Goal: Contribute content: Add original content to the website for others to see

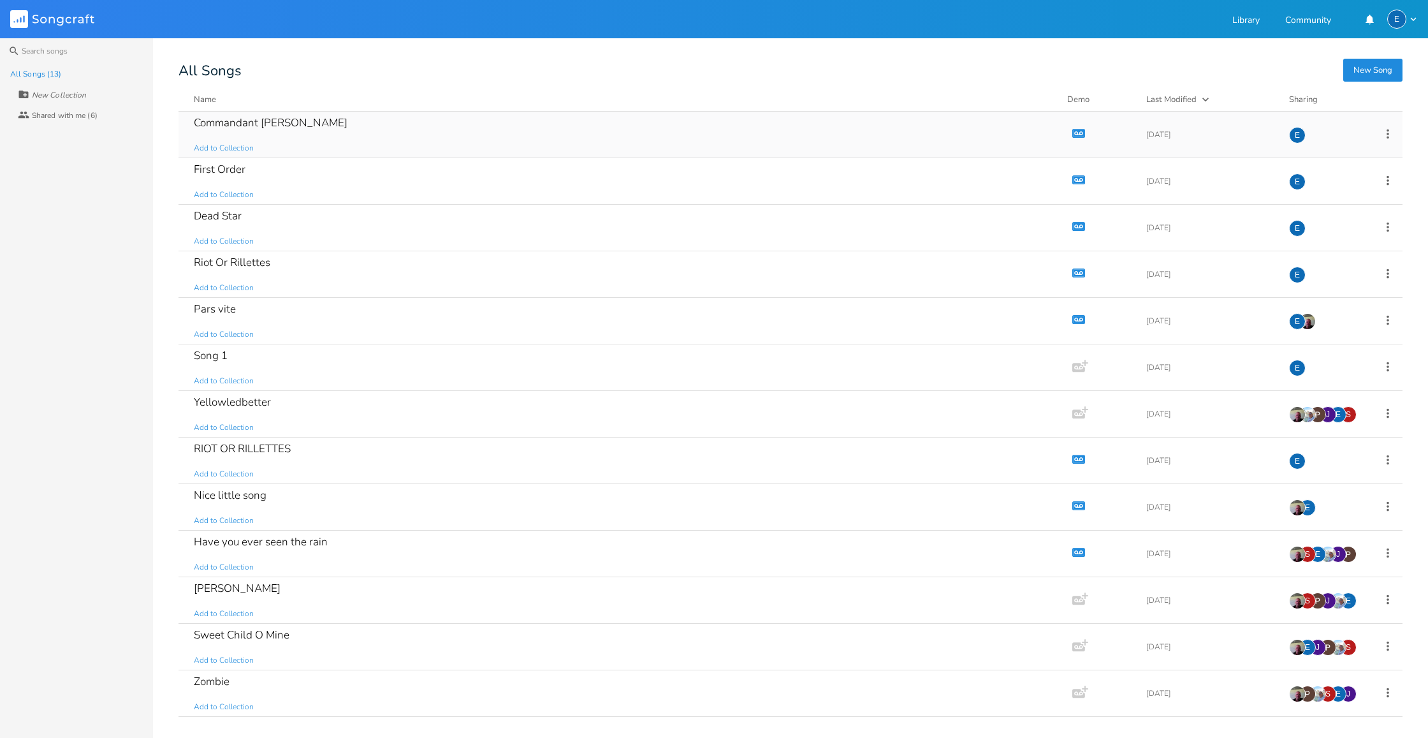
click at [251, 124] on div "Commandant [PERSON_NAME]" at bounding box center [271, 122] width 154 height 11
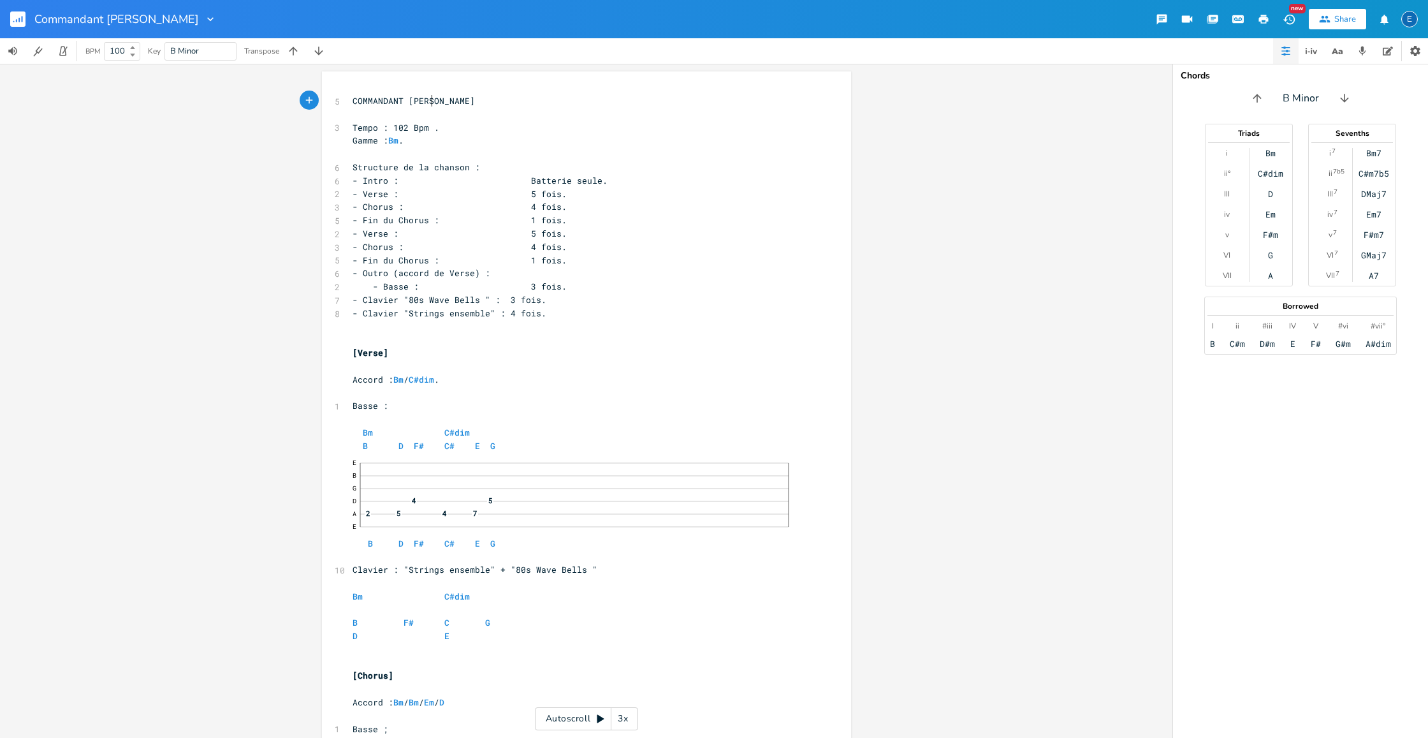
scroll to position [0, 1]
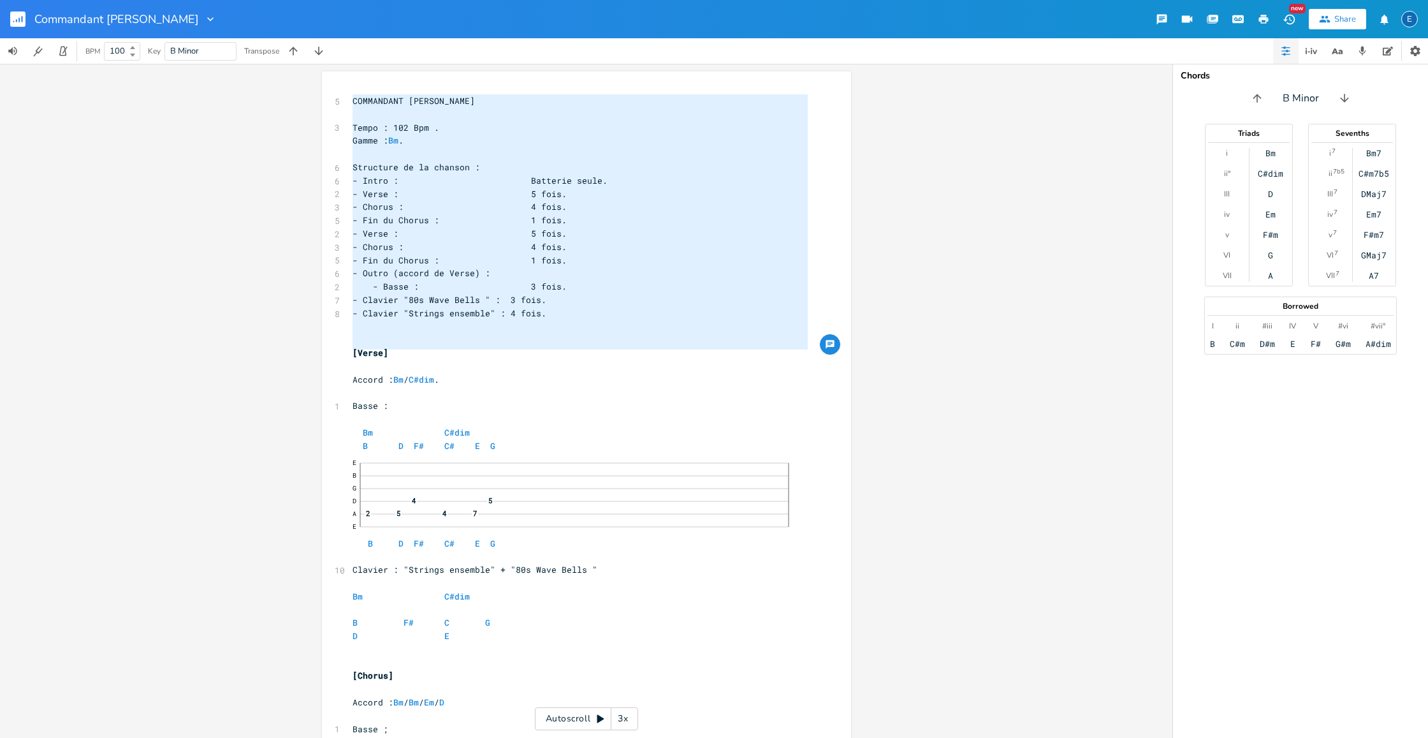
type textarea "COMMANDANT [PERSON_NAME] Tempo : 102 Bpm . Gamme : Bm . Structure de la chanson…"
drag, startPoint x: 346, startPoint y: 99, endPoint x: 521, endPoint y: 347, distance: 304.2
click at [521, 348] on div "5 COMMANDANT [PERSON_NAME] ​ 3 Tempo : 102 Bpm . Gamme : Bm . ​ 6 Structure de …" at bounding box center [580, 604] width 460 height 1021
click at [17, 16] on rect "button" at bounding box center [17, 18] width 15 height 15
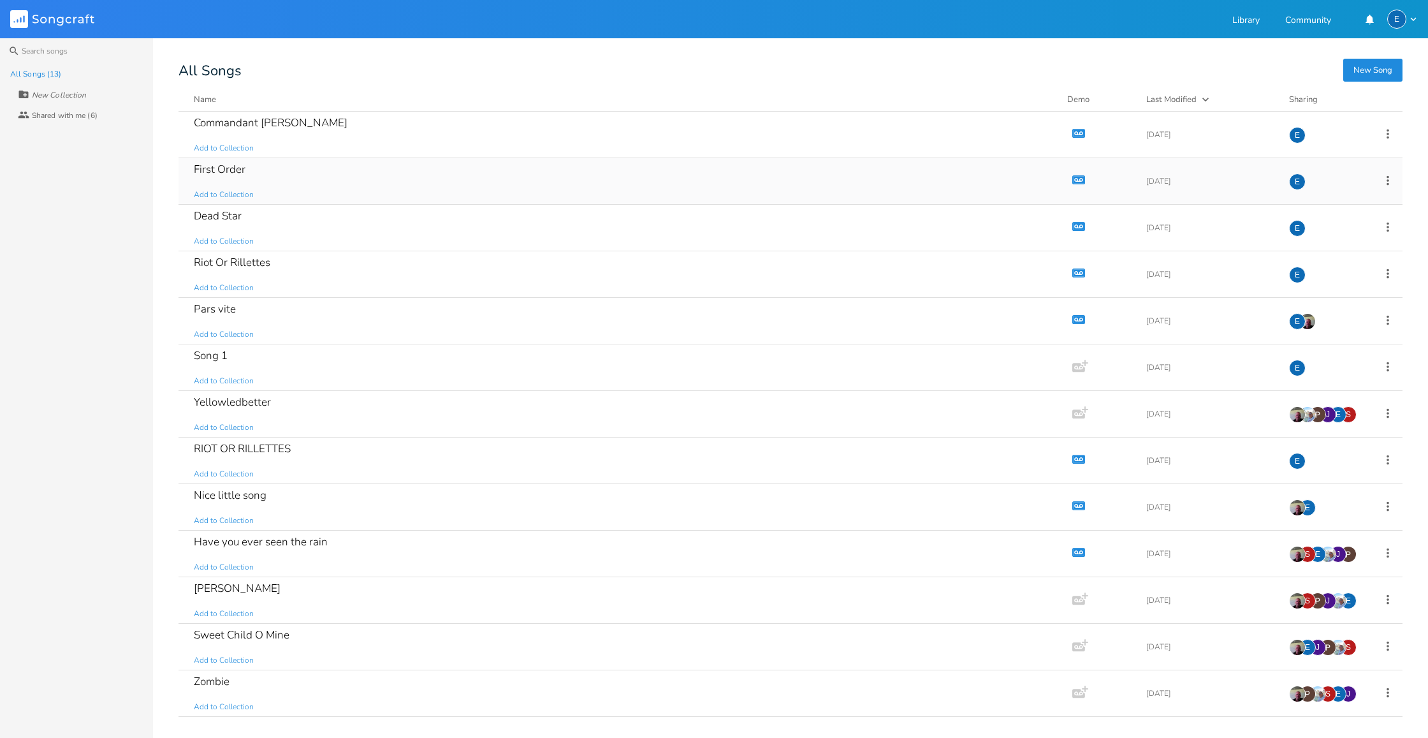
click at [236, 171] on div "First Order" at bounding box center [220, 169] width 52 height 11
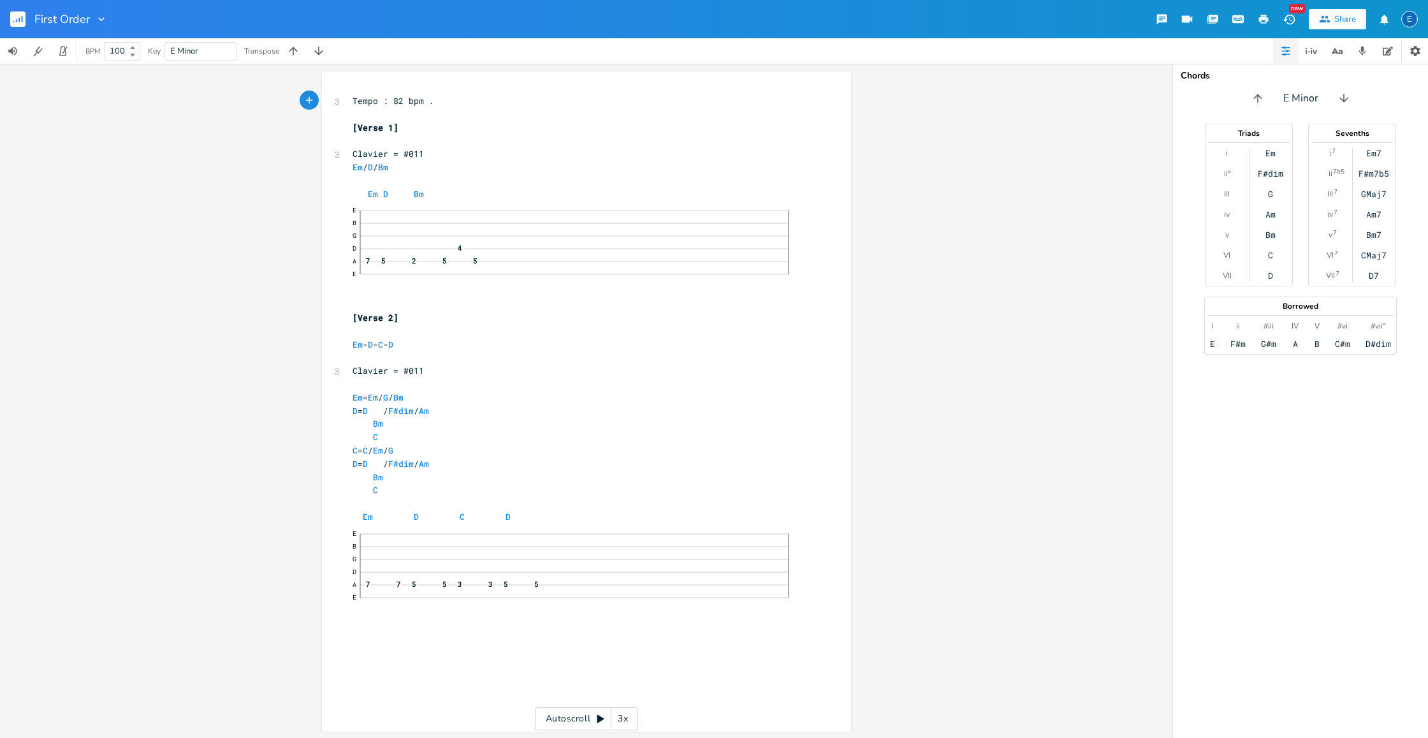
click at [235, 224] on div "xxxxxxxxxx 3 Tempo : 82 bpm . ​ [Verse 1] ​ 3 Clavier = #011 Em / D / Bm ​ Em D…" at bounding box center [586, 401] width 1172 height 674
click at [1123, 172] on div "xxxxxxxxxx 3 Tempo : 82 bpm . ​ [Verse 1] ​ 3 Clavier = #011 Em / D / Bm ​ Em D…" at bounding box center [586, 401] width 1172 height 674
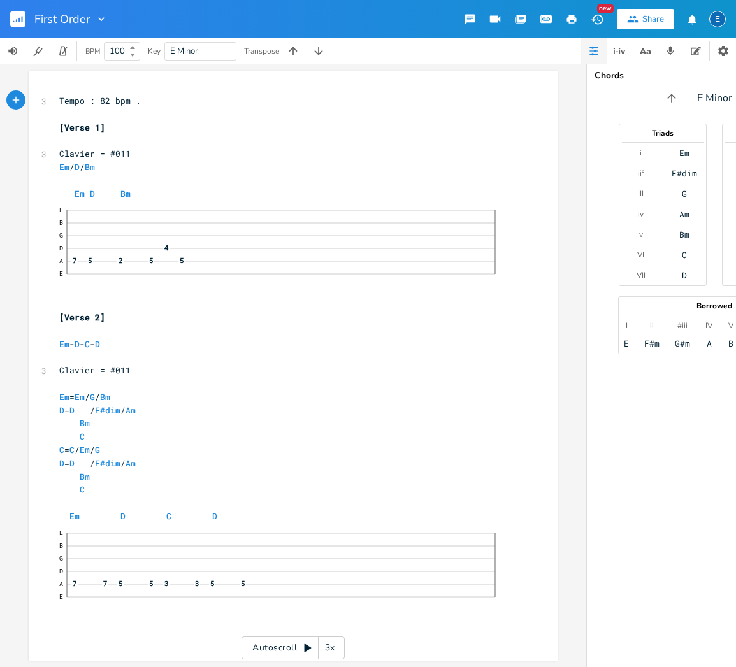
click at [105, 100] on span "Tempo : 82 bpm ." at bounding box center [100, 100] width 82 height 11
type textarea "95"
click at [284, 98] on pre "Tempo : 95 bpm ." at bounding box center [287, 100] width 460 height 13
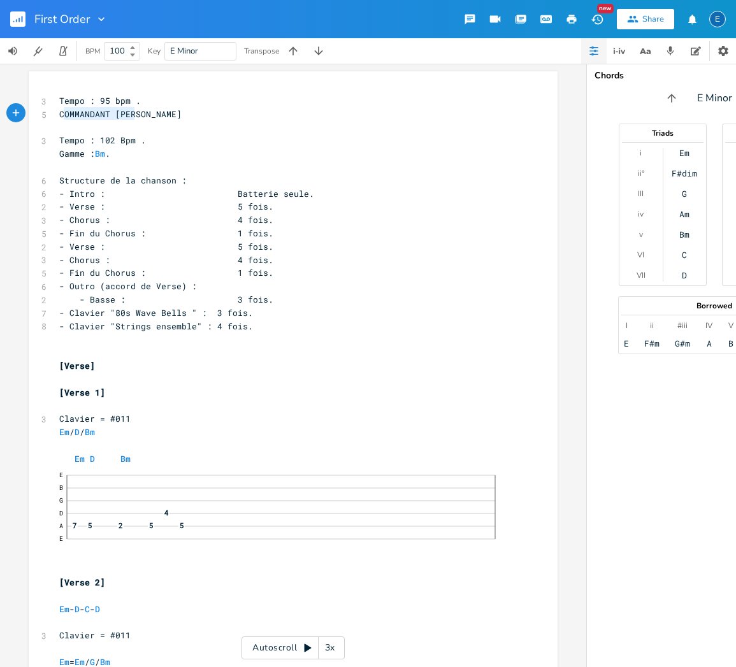
type textarea "COMMANDANT [PERSON_NAME]"
drag, startPoint x: 126, startPoint y: 116, endPoint x: 49, endPoint y: 114, distance: 76.5
click at [59, 115] on span "COMMANDANT [PERSON_NAME]" at bounding box center [120, 113] width 122 height 11
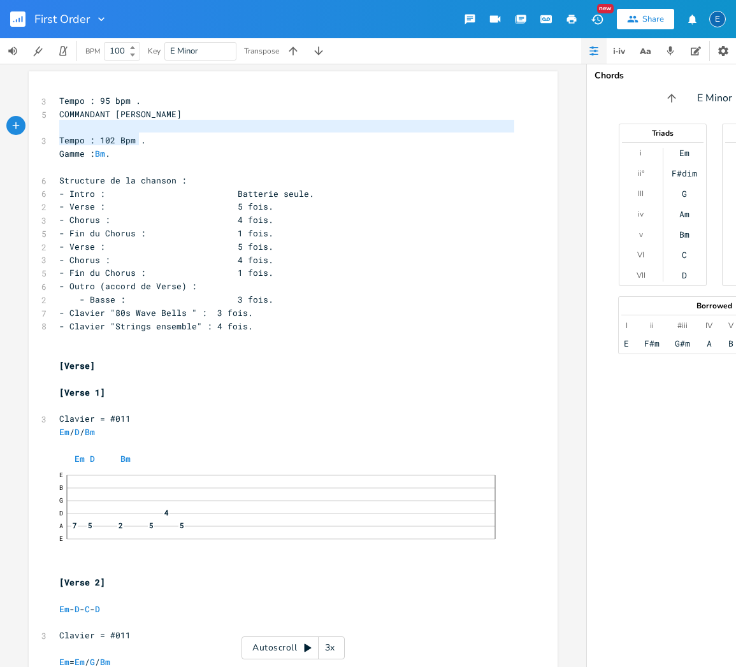
type textarea "COMMANDANT [PERSON_NAME] Tempo : 102 Bpm"
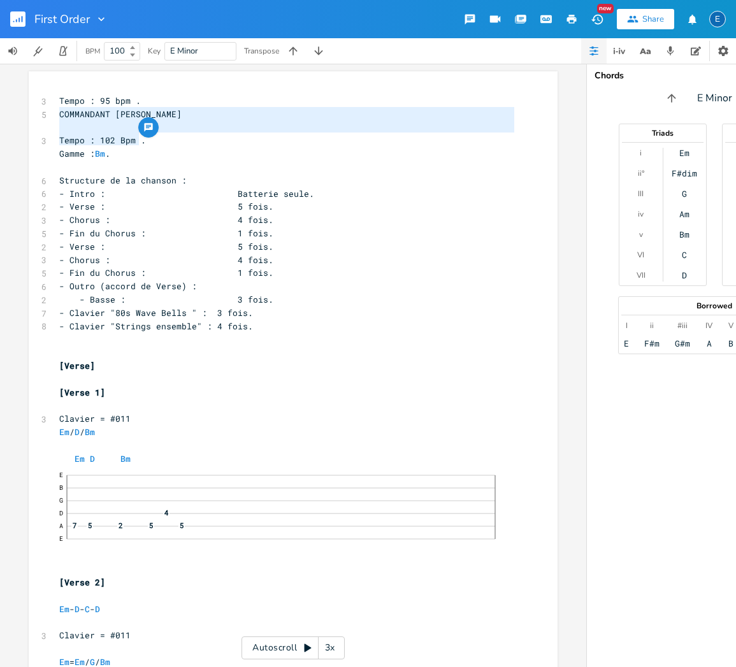
drag, startPoint x: 136, startPoint y: 138, endPoint x: 52, endPoint y: 117, distance: 86.7
click at [52, 117] on div "COMMANDANT [PERSON_NAME] Tempo : 102 Bpm x 3 Tempo : 95 bpm . 5 COMMANDANT [PER…" at bounding box center [293, 493] width 529 height 845
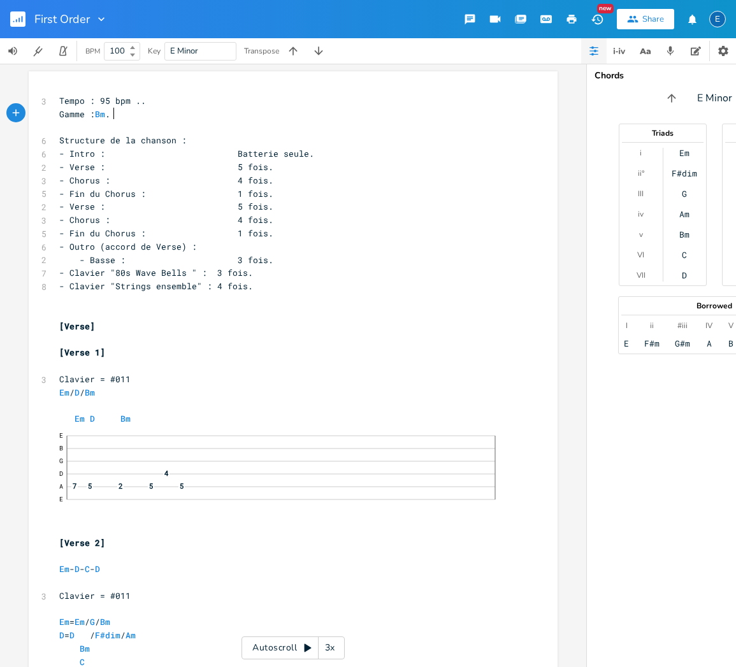
drag, startPoint x: 111, startPoint y: 115, endPoint x: 126, endPoint y: 94, distance: 26.0
click at [110, 115] on span "Gamme : Bm ." at bounding box center [84, 113] width 51 height 11
type textarea "Em"
click at [113, 127] on li "Em" at bounding box center [116, 126] width 40 height 13
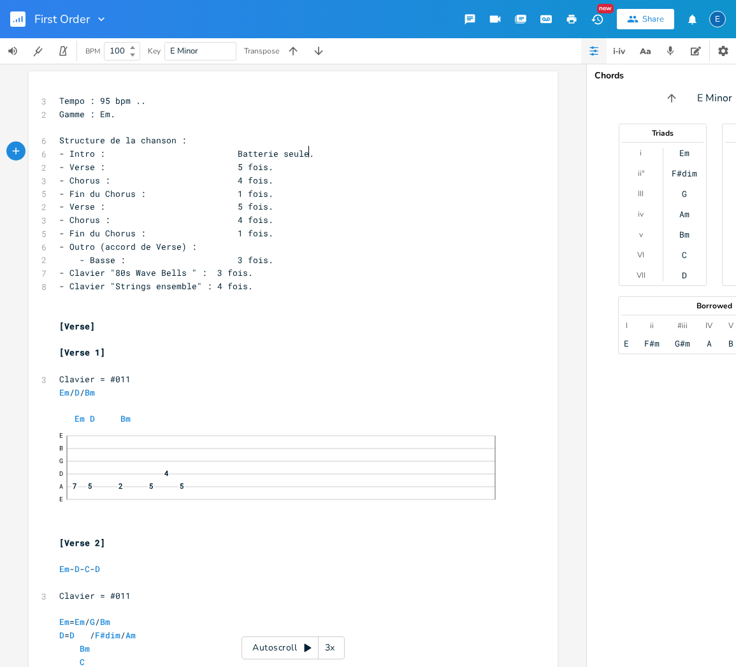
drag, startPoint x: 304, startPoint y: 155, endPoint x: 329, endPoint y: 141, distance: 28.5
click at [305, 155] on span "- Intro : Batterie seule." at bounding box center [186, 153] width 255 height 11
type textarea "Clavier "Cute Crush Synth""
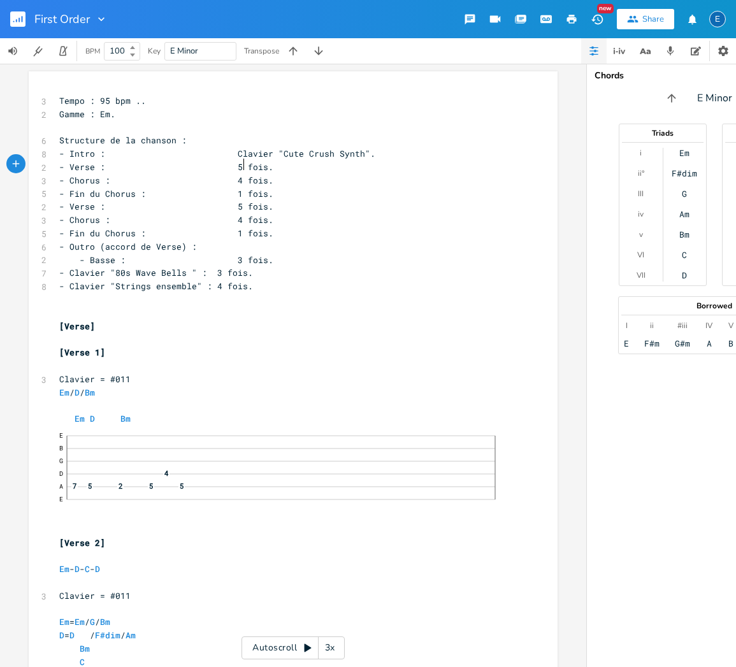
click at [238, 163] on span "- Verse : 5 fois." at bounding box center [166, 166] width 214 height 11
type textarea "4"
click at [240, 180] on span "- Chorus : 4 fois." at bounding box center [166, 180] width 214 height 11
type textarea "4"
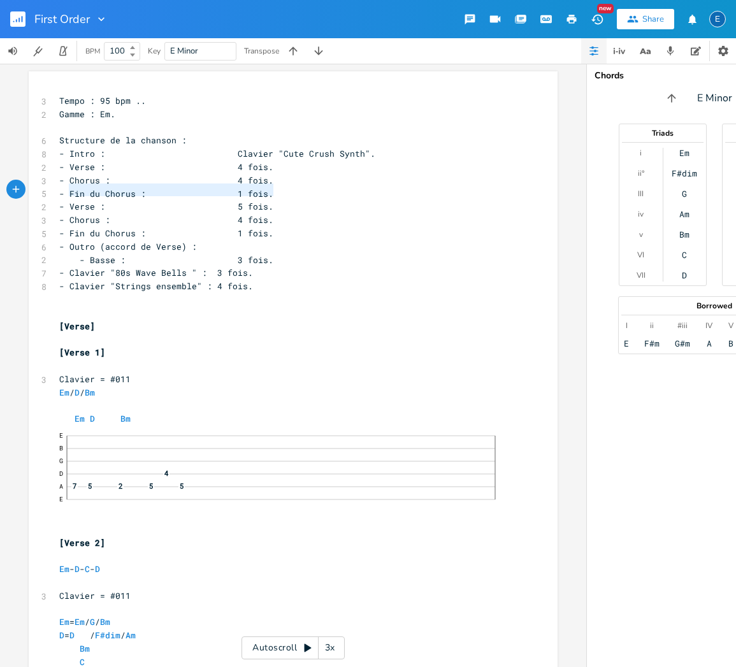
type textarea "- Fin du Chorus : 1 fois."
drag, startPoint x: 270, startPoint y: 190, endPoint x: 50, endPoint y: 193, distance: 220.0
click at [50, 193] on div "- Fin du Chorus : 1 fois. x 3 Tempo : 95 bpm .. 2 Gamme : Em. ​ 6 Structure de …" at bounding box center [293, 474] width 529 height 806
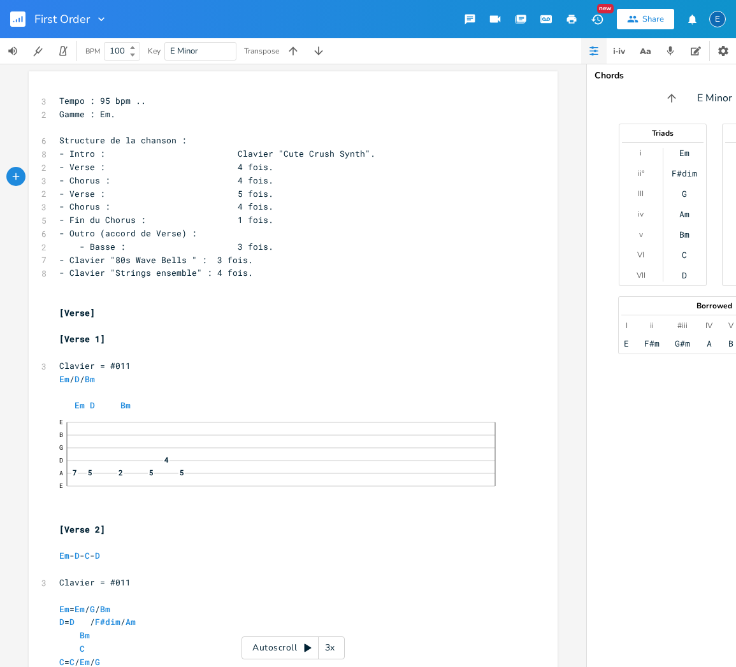
click at [240, 189] on span "- Verse : 5 fois." at bounding box center [166, 193] width 214 height 11
type textarea "4"
drag, startPoint x: 240, startPoint y: 201, endPoint x: 249, endPoint y: 189, distance: 15.0
click at [240, 201] on span "- Chorus : 4 fois." at bounding box center [166, 206] width 214 height 11
click at [133, 214] on span "- Fin du Chorus : 1 fois." at bounding box center [166, 219] width 214 height 11
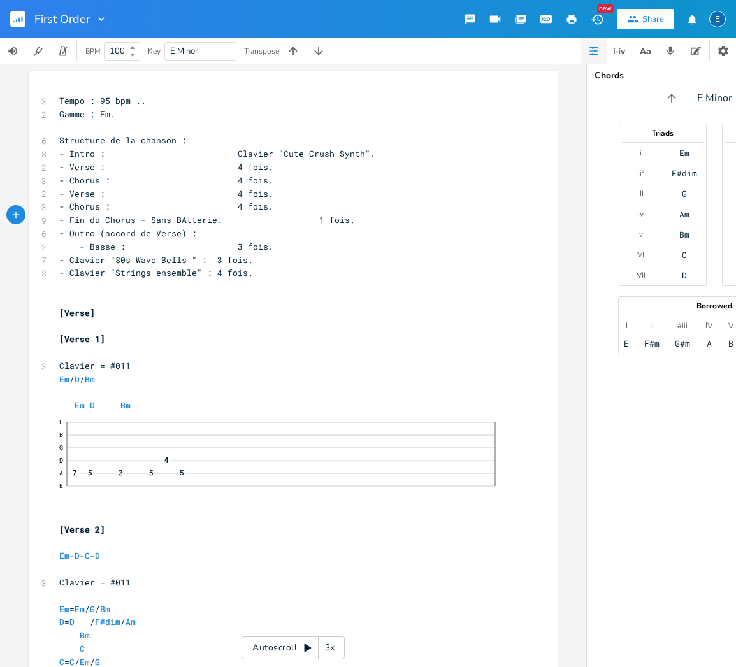
scroll to position [0, 48]
type textarea "- Sans BAtteriev"
type textarea "a"
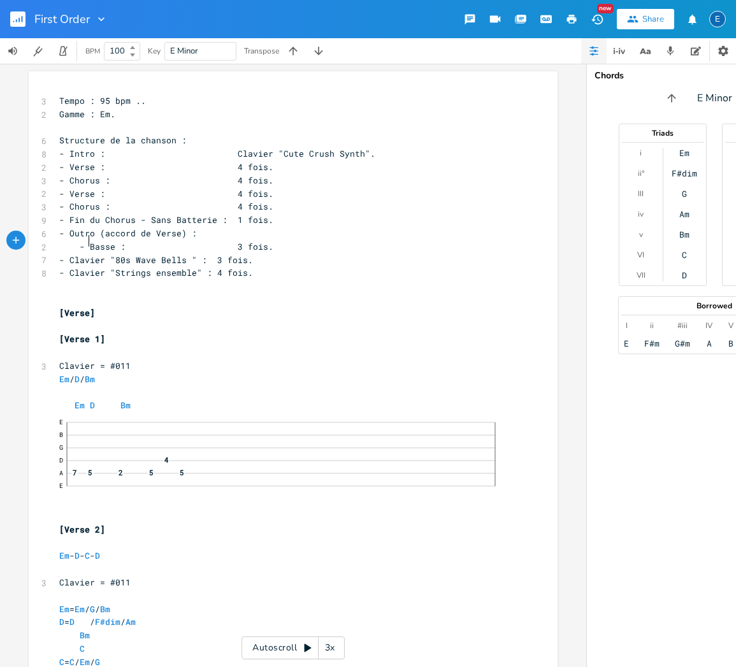
click at [87, 241] on span "- Basse : 3 fois." at bounding box center [166, 246] width 214 height 11
drag, startPoint x: 105, startPoint y: 239, endPoint x: 126, endPoint y: 218, distance: 29.8
click at [106, 241] on span "- Basse : 3 fois." at bounding box center [166, 246] width 214 height 11
type textarea "[PERSON_NAME]"
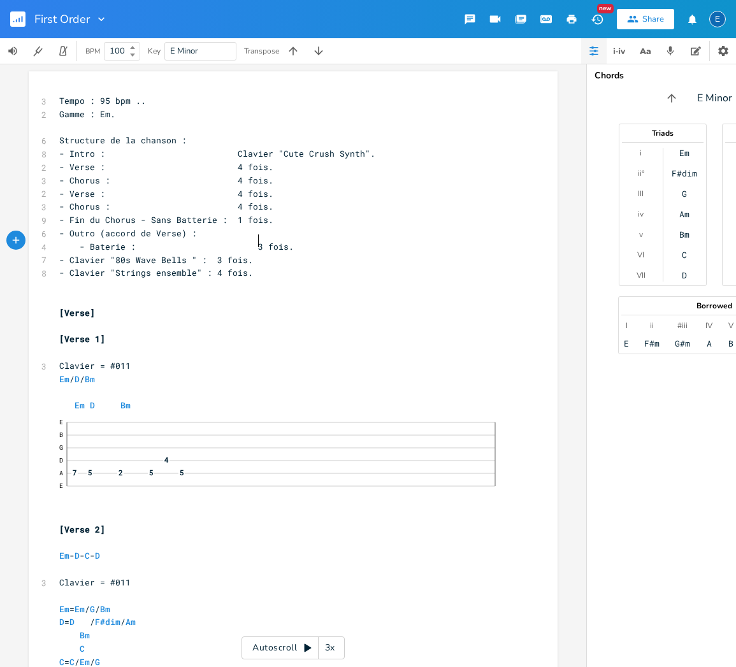
click at [252, 240] on span at bounding box center [248, 246] width 20 height 13
type textarea ""Cute Crush Synth""
drag, startPoint x: 276, startPoint y: 150, endPoint x: 363, endPoint y: 151, distance: 86.7
click at [363, 151] on span "- Intro : Clavier "Cute Crush Synth"." at bounding box center [217, 153] width 316 height 11
type textarea ""80s Wave Bells ""
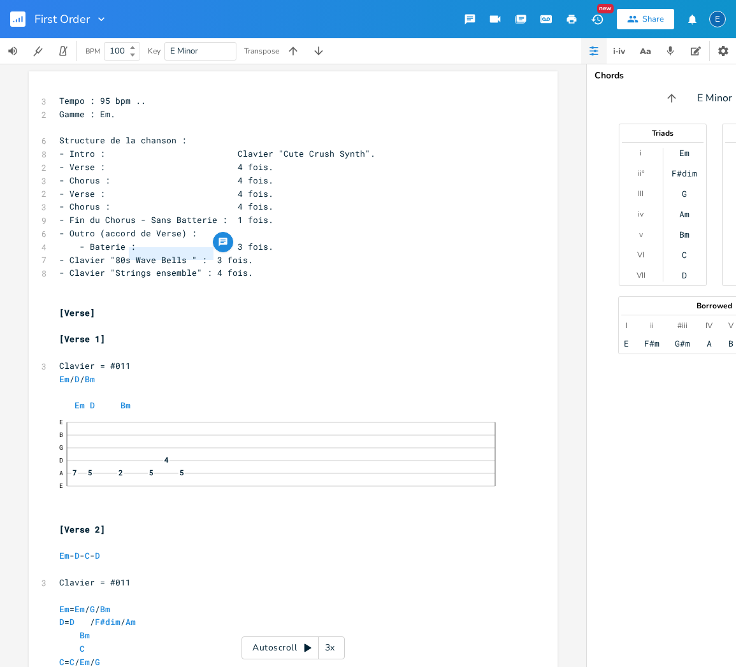
drag, startPoint x: 211, startPoint y: 254, endPoint x: 126, endPoint y: 253, distance: 85.4
click at [126, 254] on span "- Clavier "80s Wave Bells " : 3 fois." at bounding box center [156, 259] width 194 height 11
paste textarea
click at [240, 254] on span "- Clavier "Cute Crush Synth" : 3 fois." at bounding box center [156, 259] width 194 height 11
type textarea "4"
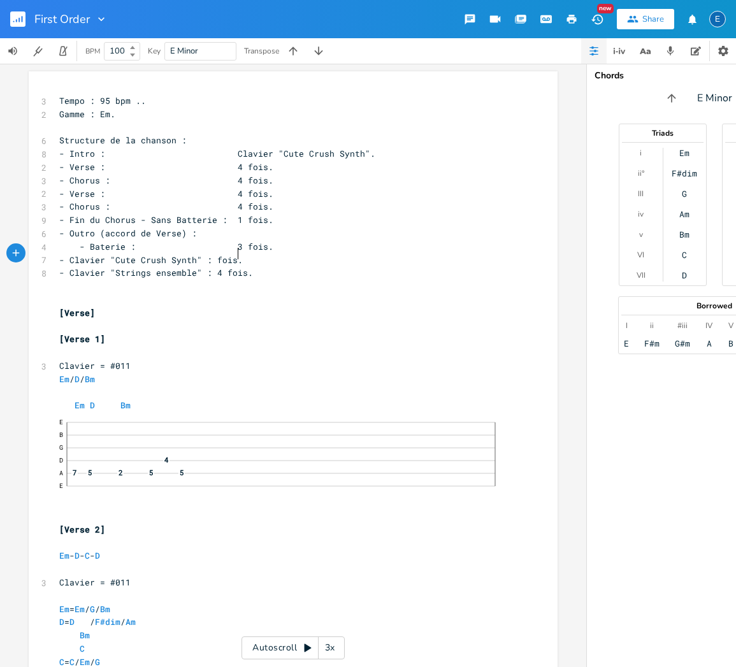
scroll to position [0, 4]
click at [210, 267] on span "- Clavier "Strings ensemble" : 4 fois." at bounding box center [156, 272] width 194 height 11
type textarea "Dusty strings"
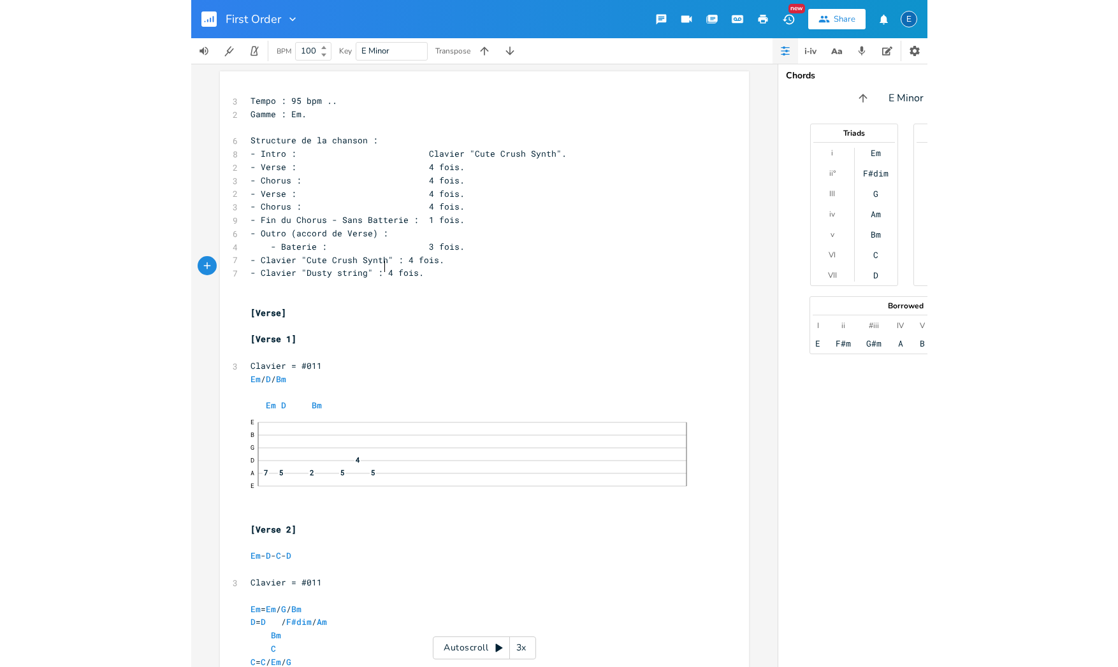
scroll to position [0, 42]
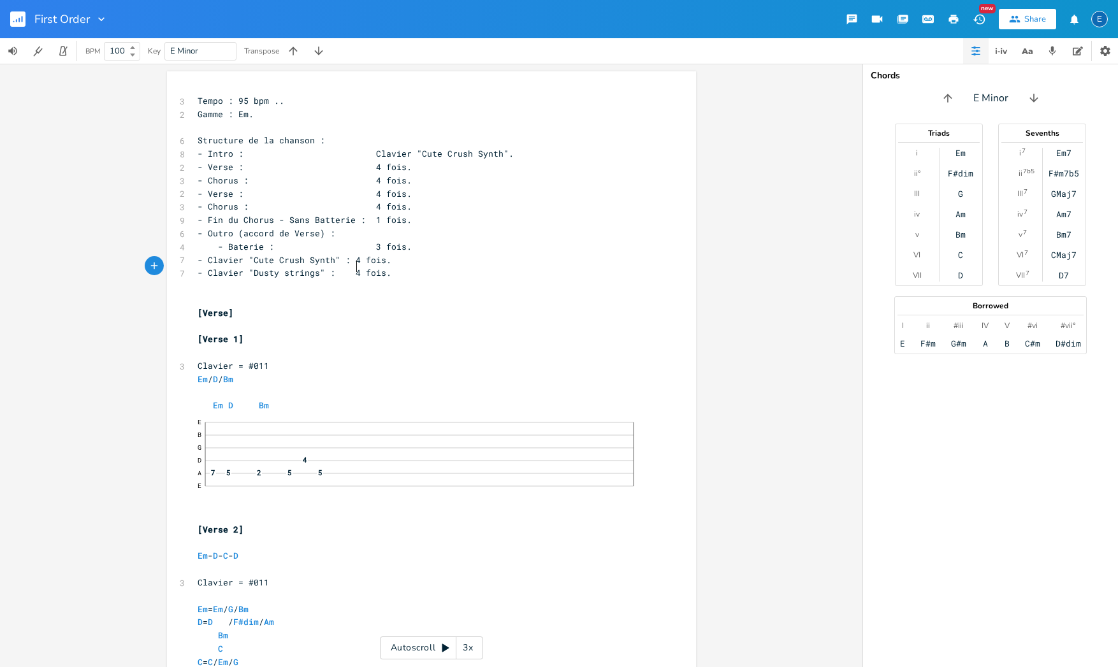
click at [230, 310] on span "[Verse]" at bounding box center [216, 312] width 36 height 11
click at [253, 333] on pre "[Verse 1]" at bounding box center [425, 339] width 460 height 13
type textarea "[Verse 1]"
drag, startPoint x: 251, startPoint y: 329, endPoint x: 186, endPoint y: 328, distance: 65.0
click at [186, 328] on div "[Verse 1] x 3 Tempo : 95 bpm .. 2 Gamme : Em. ​ 6 Structure de la chanson : 8 -…" at bounding box center [431, 467] width 529 height 792
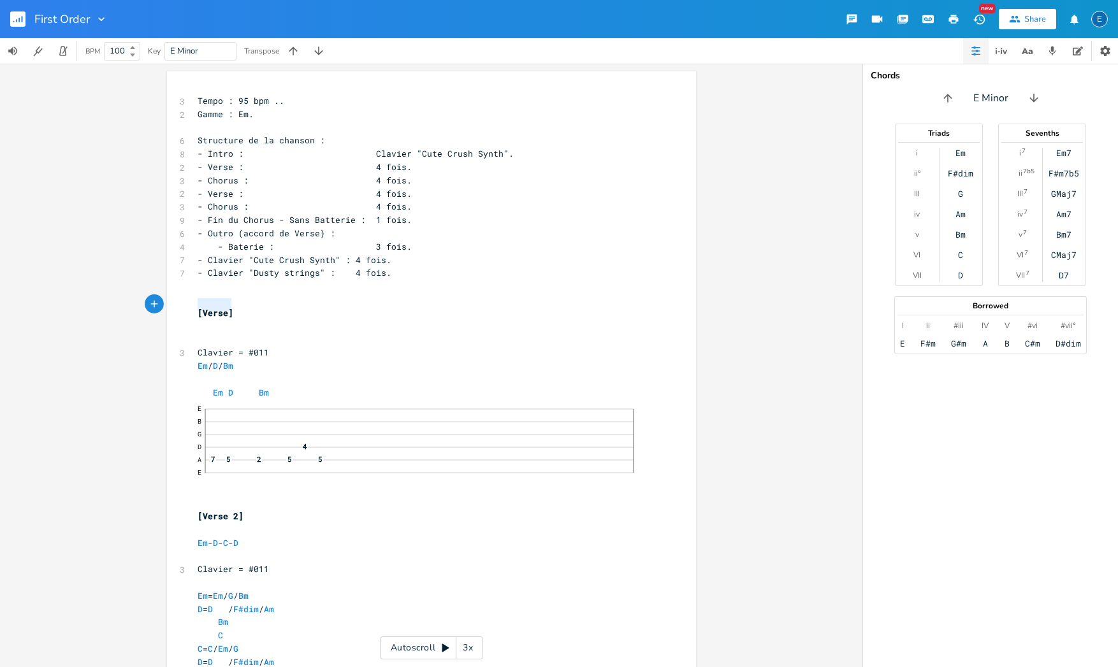
type textarea "[Verse]"
drag, startPoint x: 195, startPoint y: 304, endPoint x: 233, endPoint y: 307, distance: 38.4
click at [233, 307] on pre "[Verse]" at bounding box center [425, 313] width 460 height 13
click at [195, 307] on pre "[Verse]" at bounding box center [425, 313] width 460 height 13
click at [226, 307] on span "[Verse][Verse]" at bounding box center [233, 312] width 71 height 11
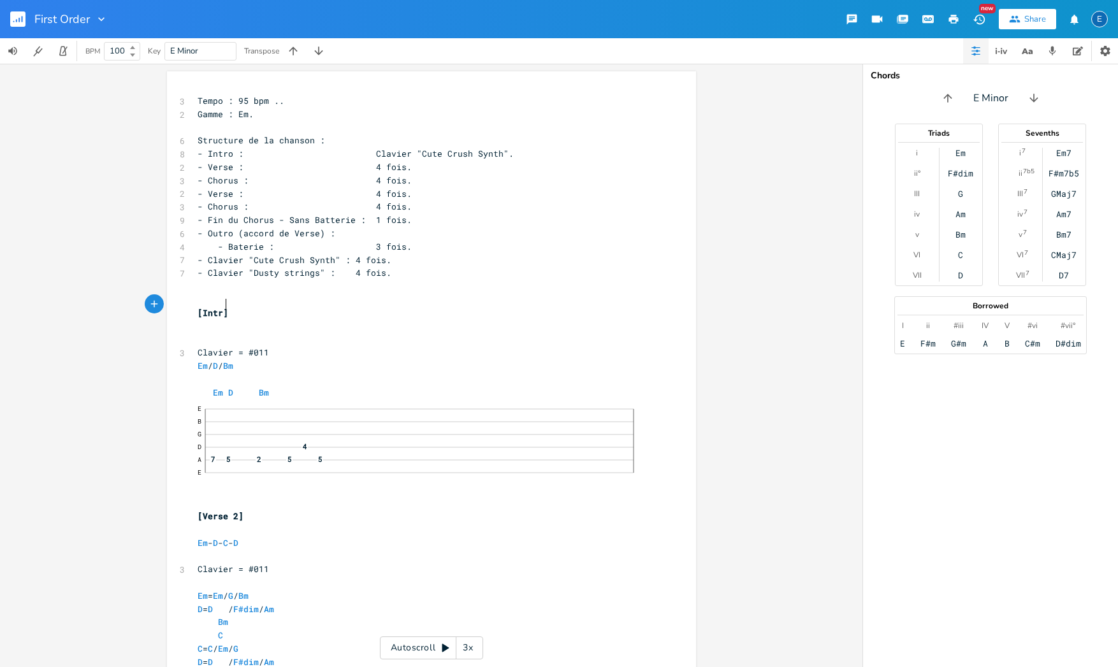
type textarea "Intro"
type textarea "#011"
drag, startPoint x: 264, startPoint y: 340, endPoint x: 244, endPoint y: 339, distance: 19.8
click at [244, 346] on pre "Clavier = #011" at bounding box center [425, 352] width 460 height 13
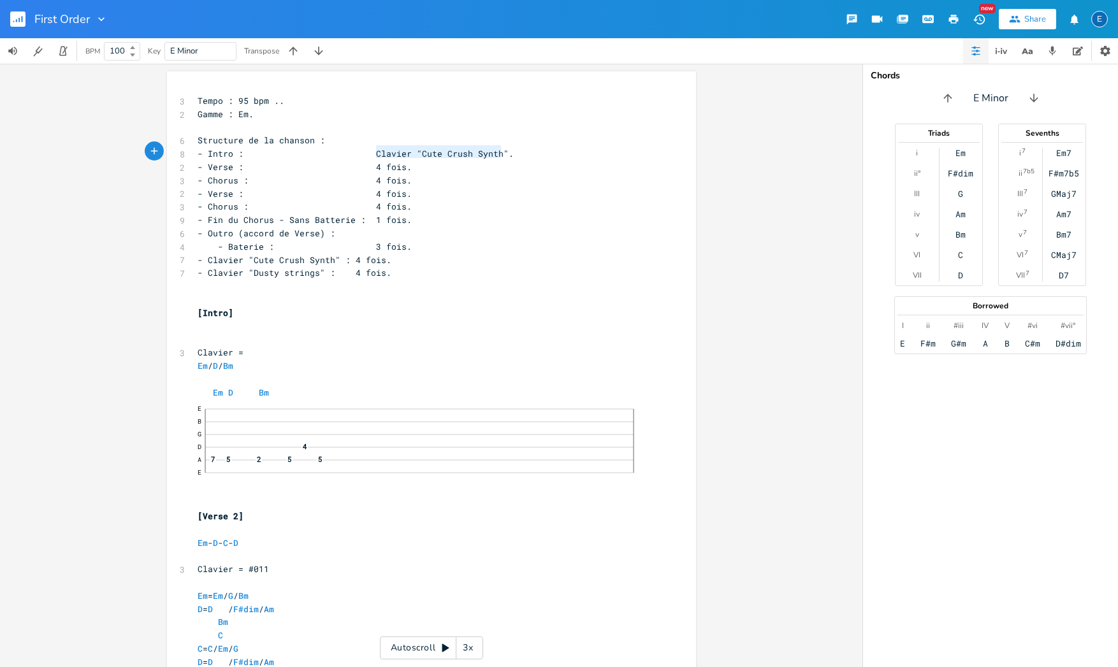
type textarea "Clavier "Cute Crush Synth""
drag, startPoint x: 373, startPoint y: 150, endPoint x: 500, endPoint y: 154, distance: 127.5
click at [500, 154] on span "- Intro : Clavier "Cute Crush Synth"." at bounding box center [356, 153] width 316 height 11
click at [235, 152] on span "- Intro : ." at bounding box center [290, 153] width 184 height 11
click at [376, 151] on span at bounding box center [386, 153] width 20 height 13
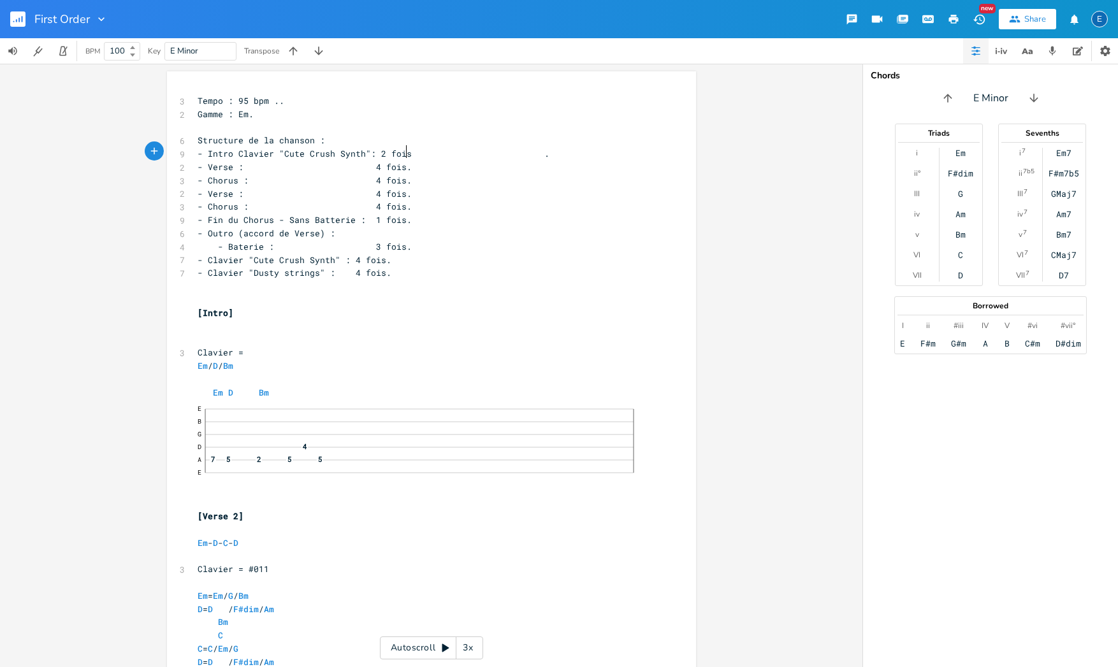
scroll to position [0, 17]
type textarea "2 fois."
type textarea "="
drag, startPoint x: 242, startPoint y: 342, endPoint x: 235, endPoint y: 342, distance: 7.0
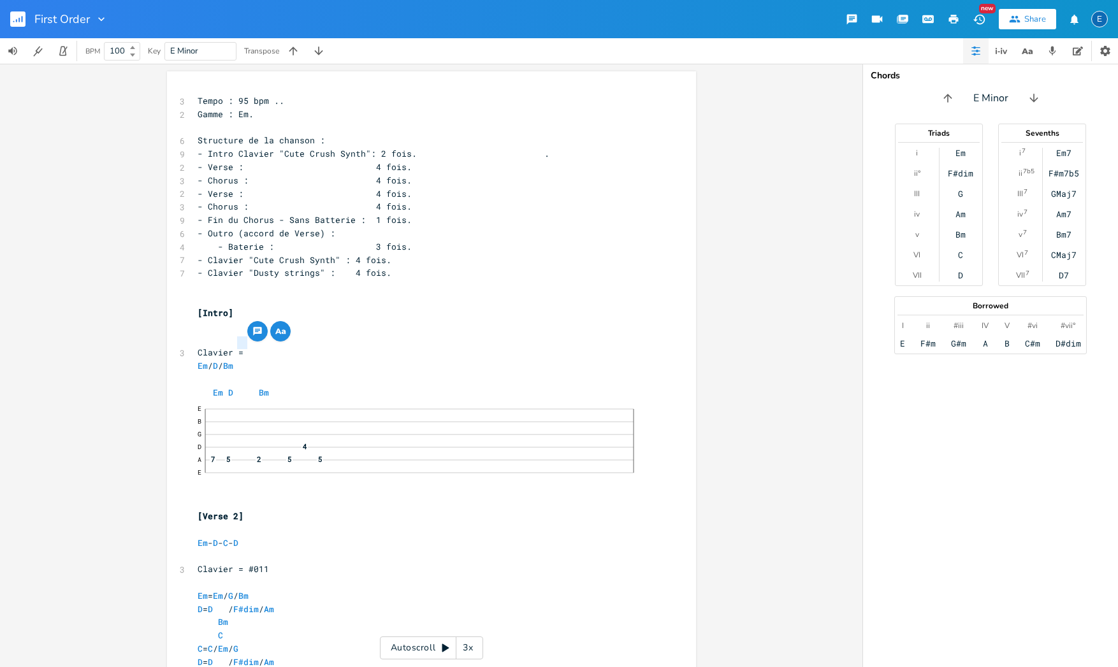
click at [235, 347] on span "Clavier =" at bounding box center [221, 352] width 46 height 11
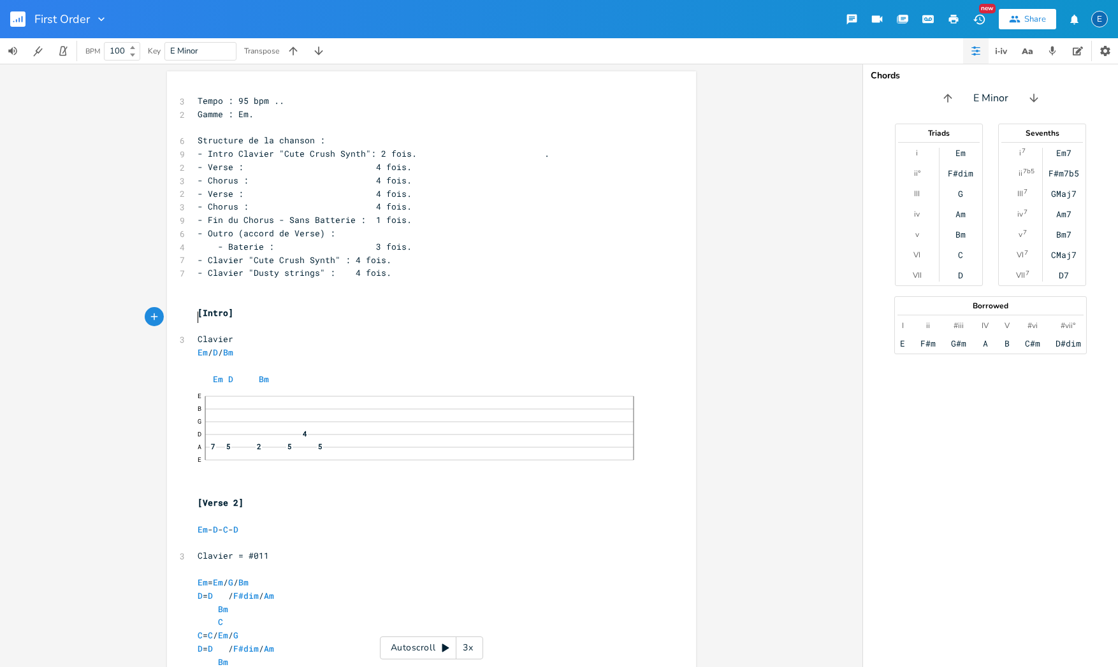
click at [254, 346] on pre "Em / D / Bm" at bounding box center [425, 352] width 460 height 13
type textarea ""Cute Crush Synth""
drag, startPoint x: 275, startPoint y: 151, endPoint x: 361, endPoint y: 150, distance: 86.1
click at [361, 150] on span "- Intro Clavier "Cute Crush Synth": 2 fois. ." at bounding box center [374, 153] width 352 height 11
click at [238, 333] on pre "Clavier" at bounding box center [425, 339] width 460 height 13
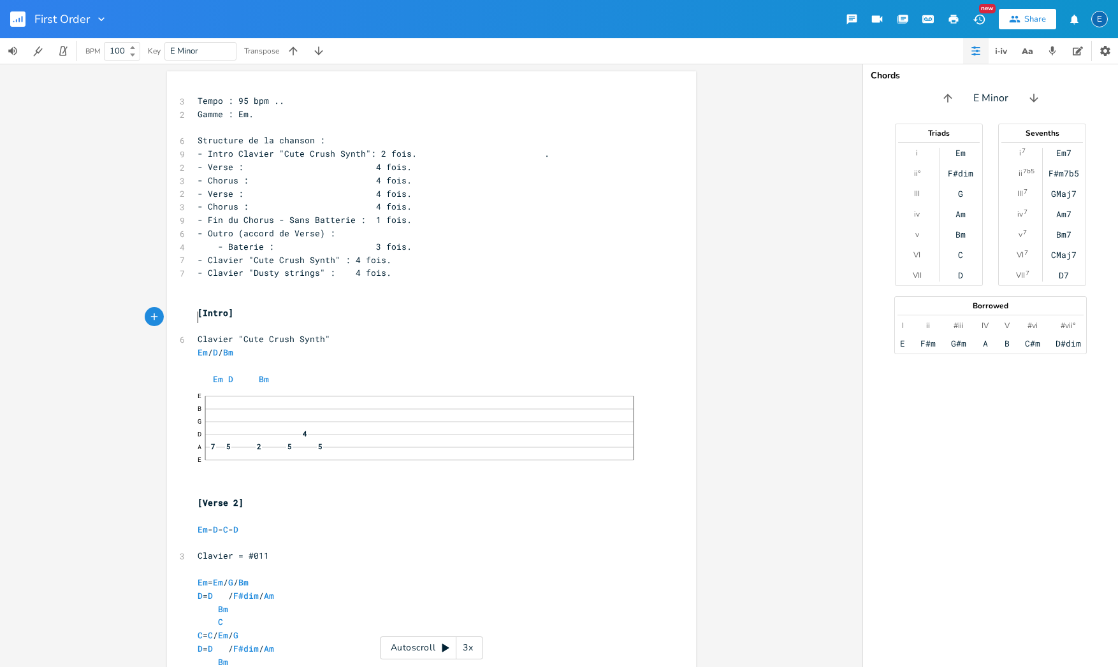
click at [232, 320] on pre "​" at bounding box center [425, 326] width 460 height 13
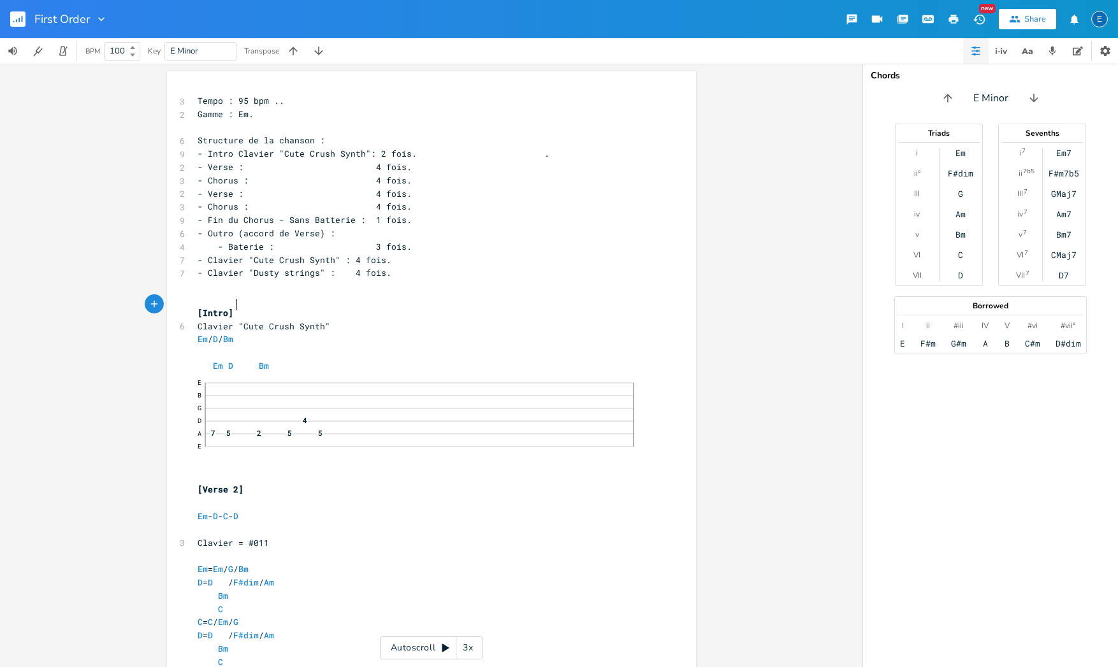
click at [233, 333] on span "Em / D / Bm" at bounding box center [216, 338] width 36 height 11
click at [246, 333] on pre "Em / Bm" at bounding box center [425, 339] width 460 height 13
type textarea "/ Em"
click at [252, 346] on li "Em" at bounding box center [264, 343] width 40 height 13
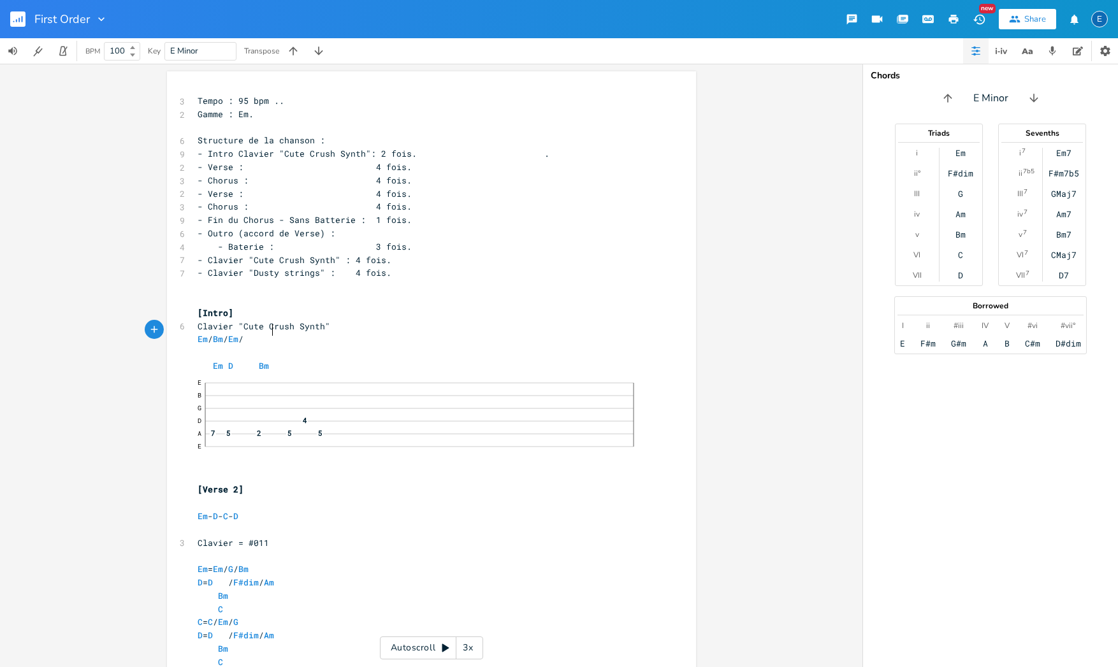
scroll to position [0, 11]
type textarea "/ D"
click at [275, 344] on li "D" at bounding box center [288, 343] width 38 height 13
click at [199, 347] on pre "​" at bounding box center [425, 352] width 460 height 13
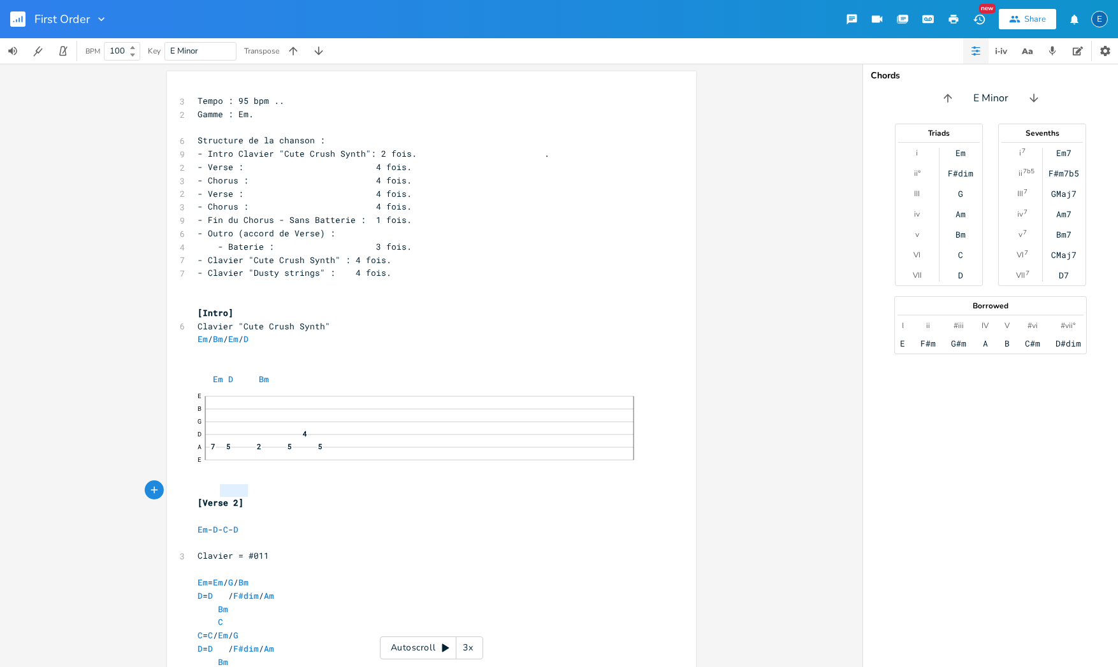
type textarea "[Verse 2]"
drag, startPoint x: 245, startPoint y: 489, endPoint x: 187, endPoint y: 488, distance: 58.7
click at [187, 488] on div "[Verse 2] xxxxxxxxxx 3 Tempo : 95 bpm .. 2 Gamme : Em. ​ 6 Structure de la chan…" at bounding box center [431, 454] width 529 height 766
click at [198, 360] on pre "​" at bounding box center [425, 366] width 460 height 13
drag, startPoint x: 242, startPoint y: 354, endPoint x: 249, endPoint y: 341, distance: 15.4
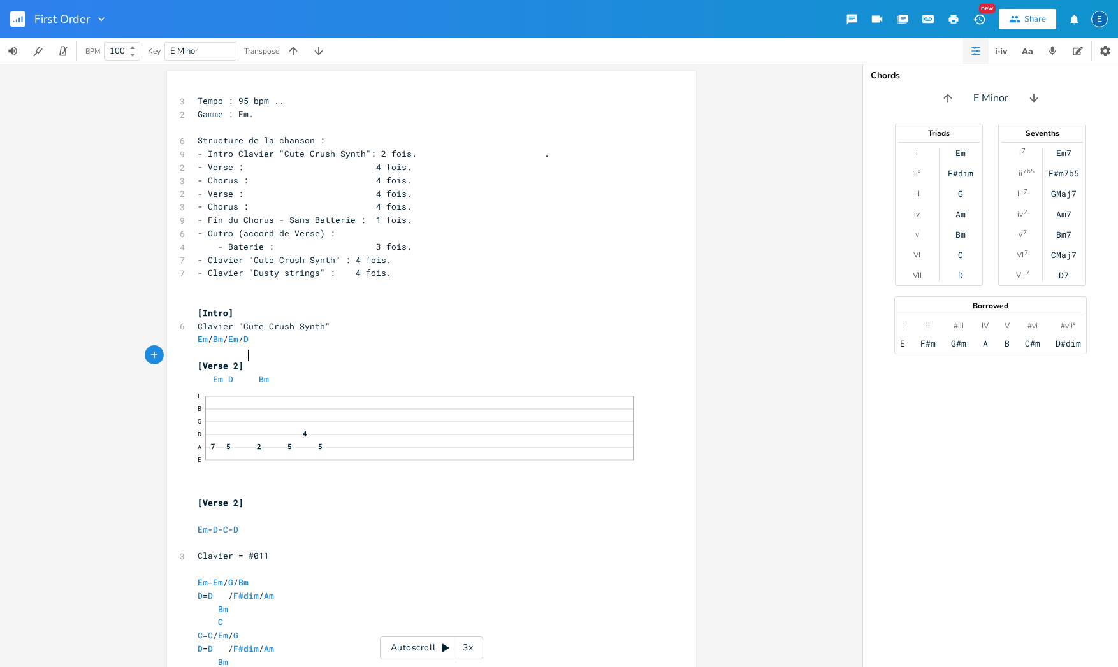
click at [243, 360] on span "[Verse 2]" at bounding box center [221, 365] width 46 height 11
type textarea "Em / Bm / Em / D"
drag, startPoint x: 284, startPoint y: 330, endPoint x: 193, endPoint y: 329, distance: 91.2
click at [195, 333] on pre "Em / Bm / Em / D" at bounding box center [425, 339] width 460 height 13
type textarea "Em D Bm"
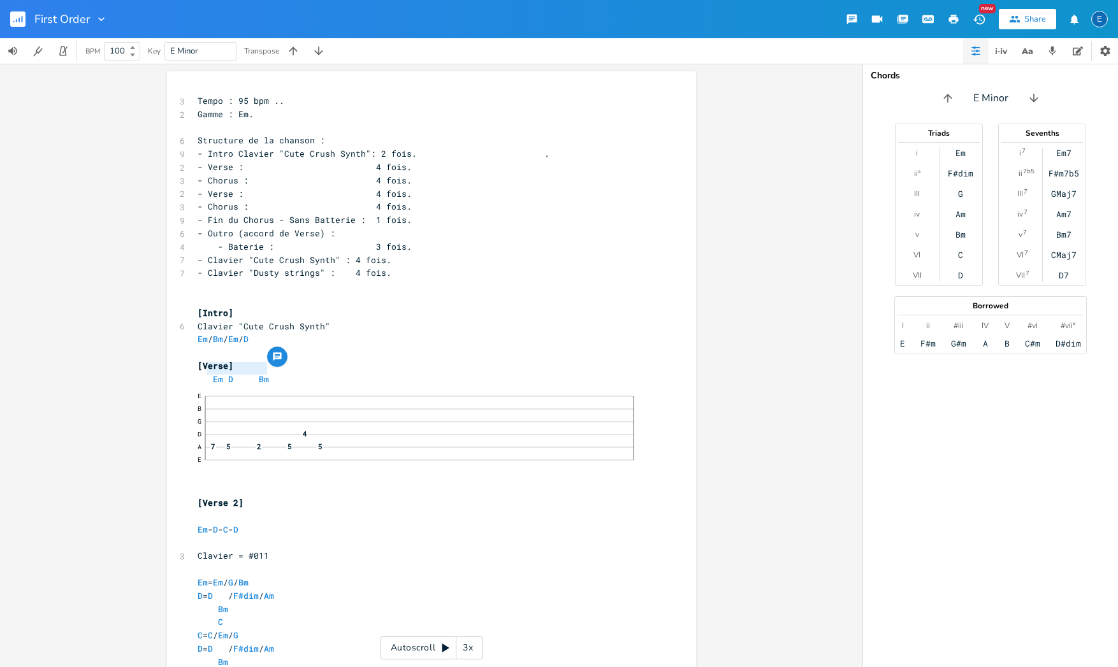
drag, startPoint x: 267, startPoint y: 367, endPoint x: 205, endPoint y: 367, distance: 62.5
click at [205, 373] on pre "Em D Bm" at bounding box center [425, 379] width 460 height 13
paste textarea
click at [201, 374] on span "Em / Bm / Em / D" at bounding box center [228, 379] width 61 height 11
click at [238, 360] on pre "[Verse]" at bounding box center [425, 366] width 460 height 13
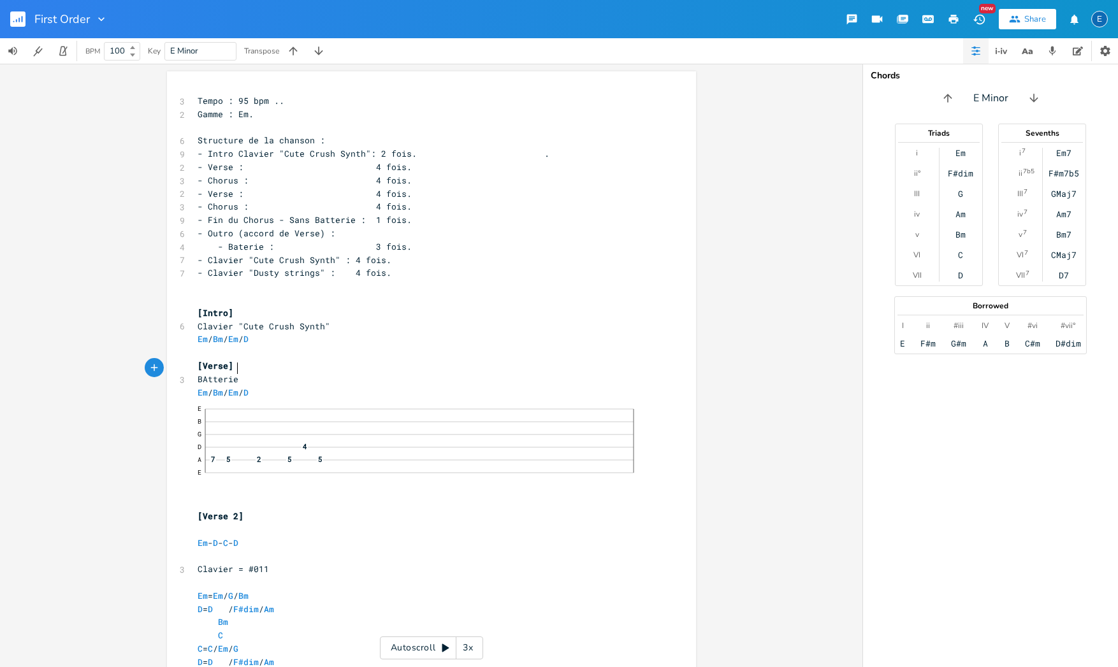
type textarea "BAtterie"
type textarea "atterie " Clavier"
type textarea ""Cute Crush Synth""
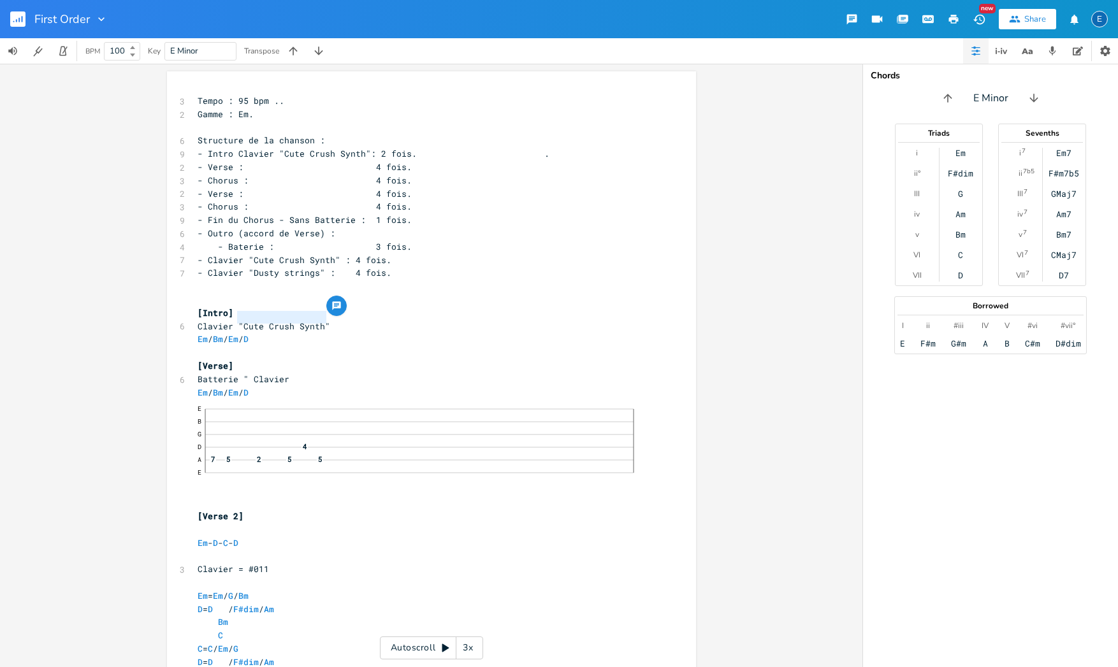
drag, startPoint x: 235, startPoint y: 317, endPoint x: 324, endPoint y: 319, distance: 89.3
click at [324, 320] on pre "Clavier "Cute Crush Synth"" at bounding box center [425, 326] width 460 height 13
click at [245, 374] on span "Batterie " Clavier" at bounding box center [244, 379] width 92 height 11
type textarea "+"
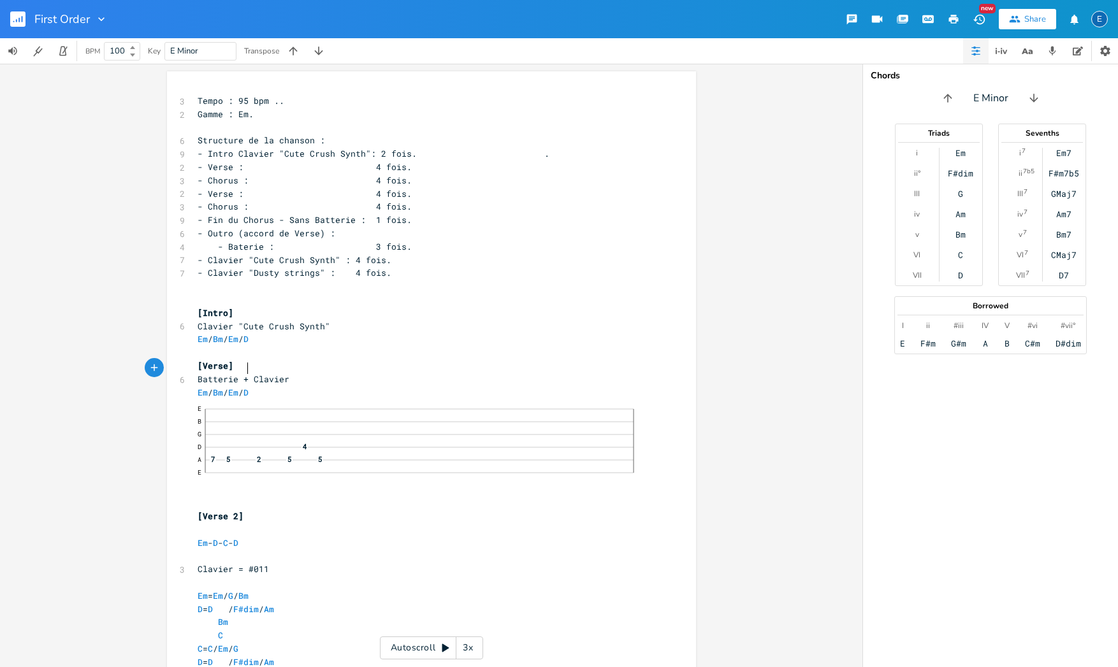
click at [296, 373] on pre "Batterie + Clavier" at bounding box center [425, 379] width 460 height 13
paste textarea
type textarea "+ Clavier"
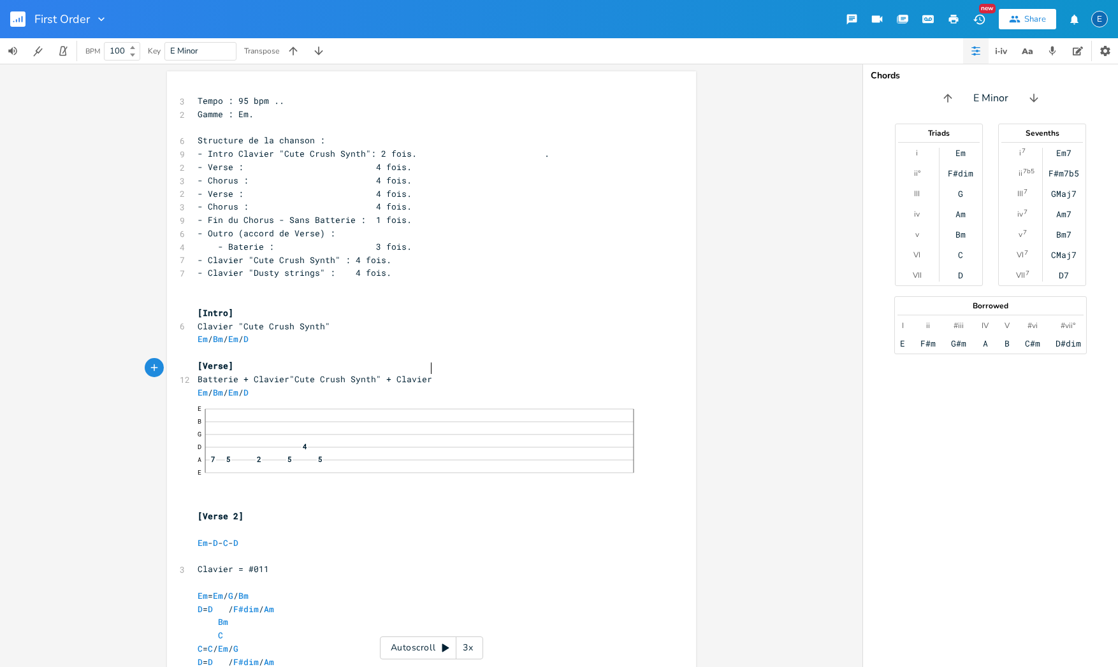
click at [285, 374] on span "Batterie + Clavier"Cute Crush Synth" + Clavier" at bounding box center [315, 379] width 235 height 11
type textarea ""Dusty strings""
drag, startPoint x: 265, startPoint y: 265, endPoint x: 337, endPoint y: 263, distance: 72.7
click at [337, 263] on div ""Dusty strings" xxxxxxxxxx 3 Tempo : 95 bpm .. 2 Gamme : Em. ​ 6 Structure de l…" at bounding box center [431, 460] width 529 height 779
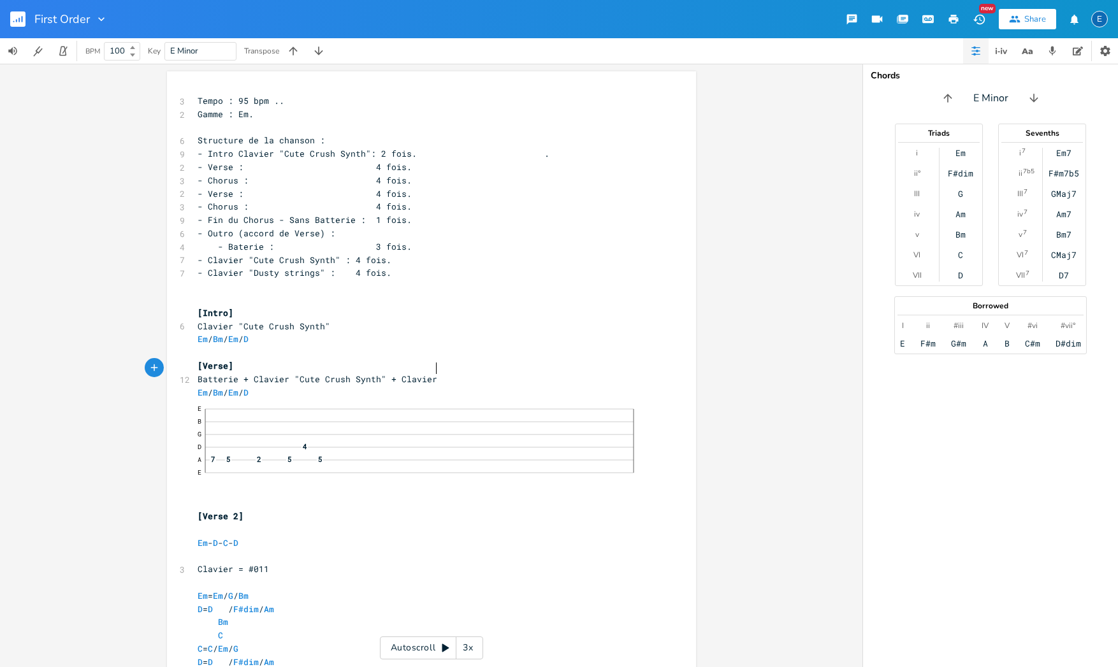
click at [439, 373] on pre "Batterie + Clavier "Cute Crush Synth" + Clavier" at bounding box center [425, 379] width 460 height 13
paste textarea
type textarea "+ BAsse"
type textarea "asse"
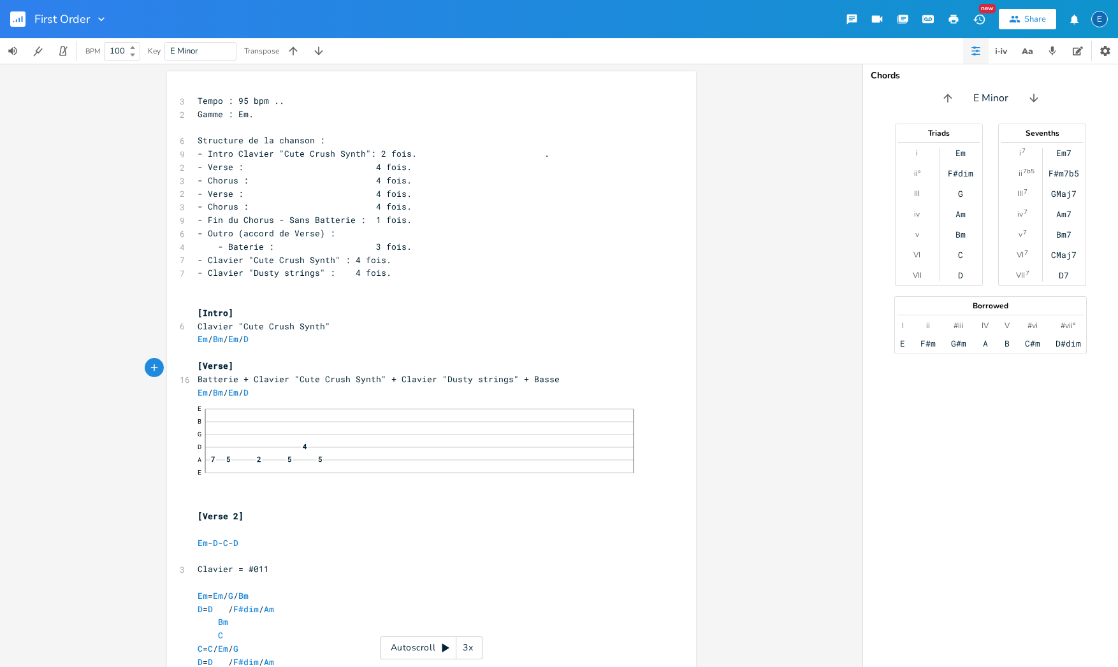
click at [289, 399] on div "E B G D 4 A 7 5 2 5 5 E" at bounding box center [425, 441] width 455 height 84
click at [296, 386] on pre "Em / Bm / Em / D" at bounding box center [425, 392] width 460 height 13
type textarea "Basse :"
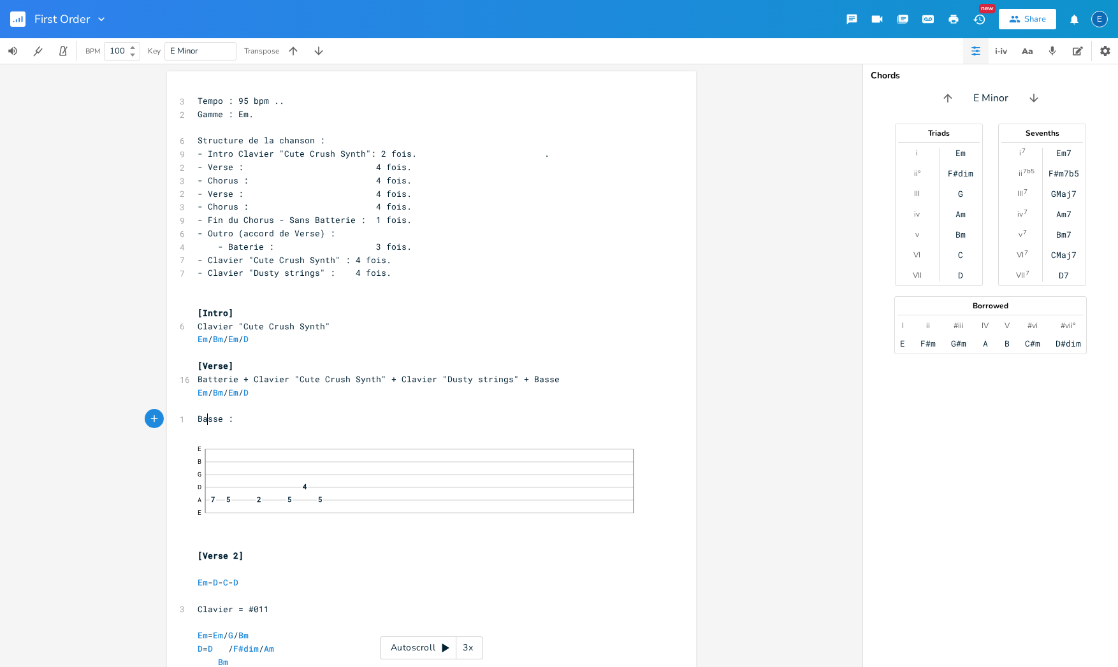
scroll to position [0, 4]
type textarea "Em / Bm / Em / D"
drag, startPoint x: 279, startPoint y: 382, endPoint x: 187, endPoint y: 382, distance: 91.8
click at [187, 382] on div "Em / Bm / Em / D xxxxxxxxxx 3 Tempo : 95 bpm .. 2 Gamme : Em. ​ 6 Structure de …" at bounding box center [431, 480] width 529 height 819
click at [214, 426] on pre at bounding box center [425, 432] width 460 height 13
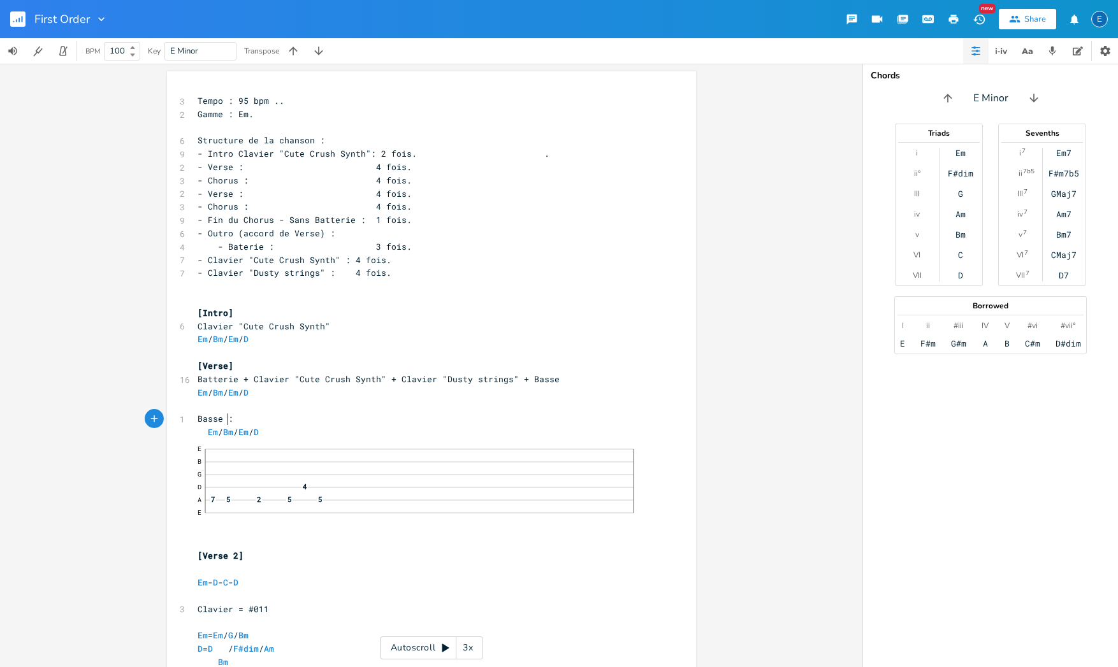
click at [222, 426] on span "Em / Bm / Em / D" at bounding box center [228, 431] width 61 height 11
click at [217, 426] on span "Em Bm Em D" at bounding box center [228, 431] width 61 height 11
click at [245, 426] on span "Em Bm Em D" at bounding box center [236, 431] width 76 height 11
click at [320, 494] on div "5" at bounding box center [319, 500] width 15 height 13
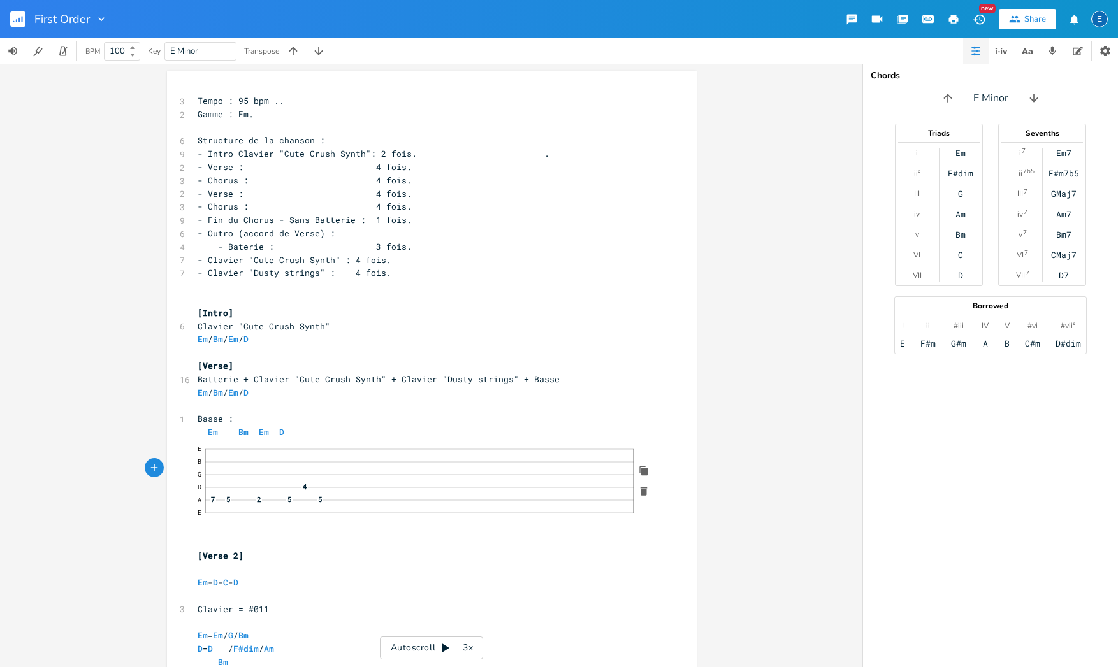
click span "4"
click span "5"
click span "2"
click span "5"
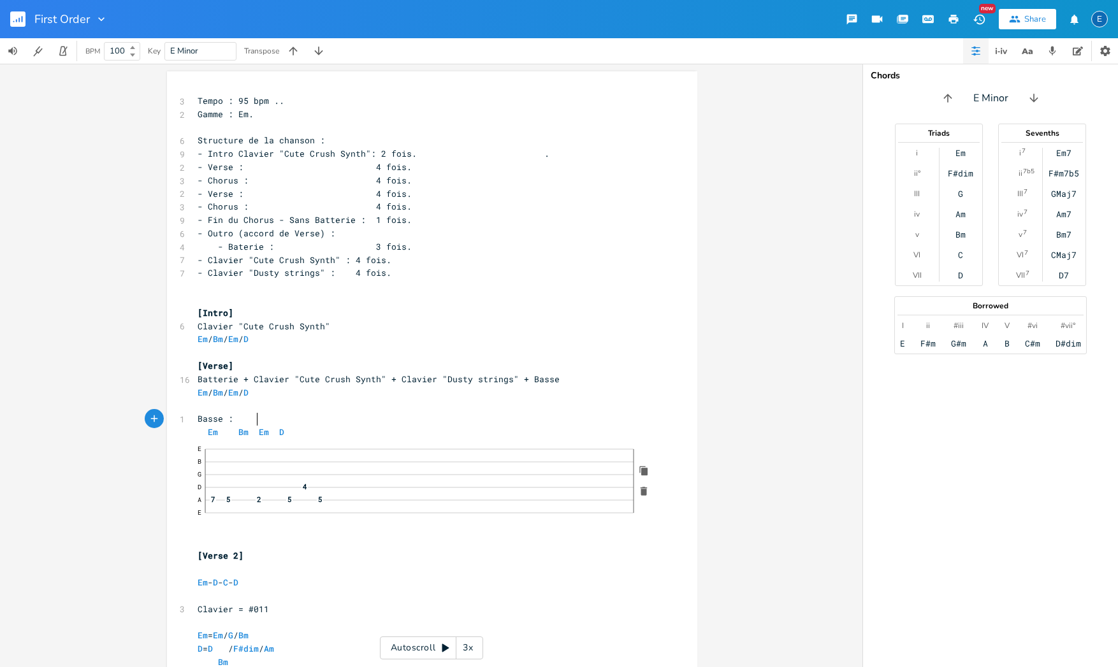
click at [254, 426] on span at bounding box center [256, 432] width 5 height 13
click span "—"
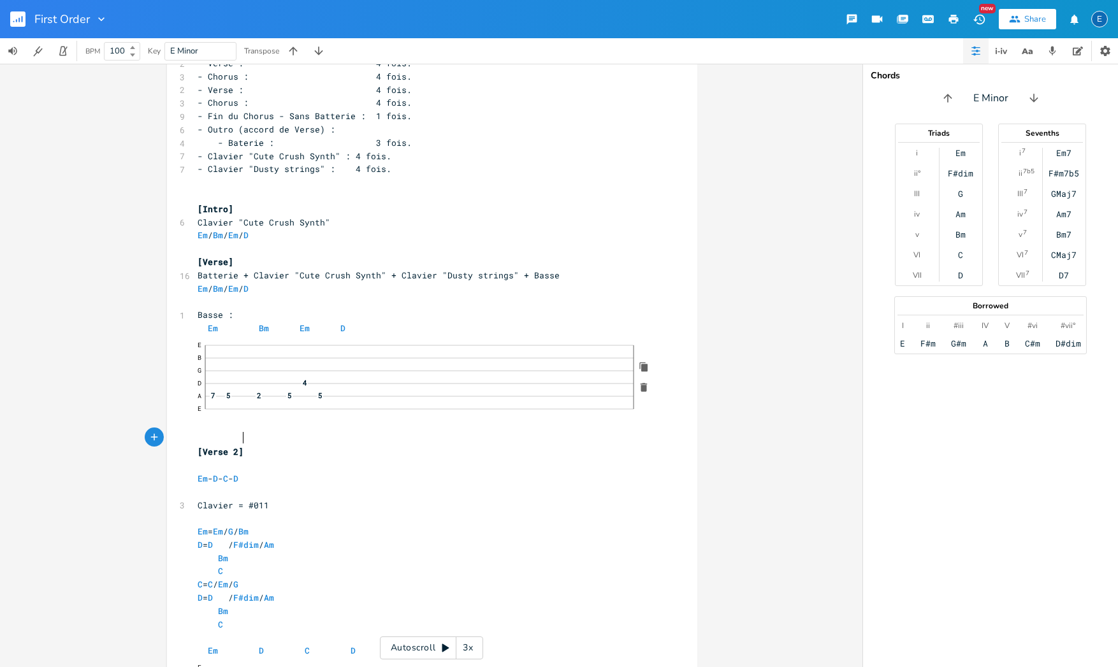
scroll to position [0, 0]
click at [238, 446] on span "[Verse 2]" at bounding box center [221, 451] width 46 height 11
type textarea "Chorus"
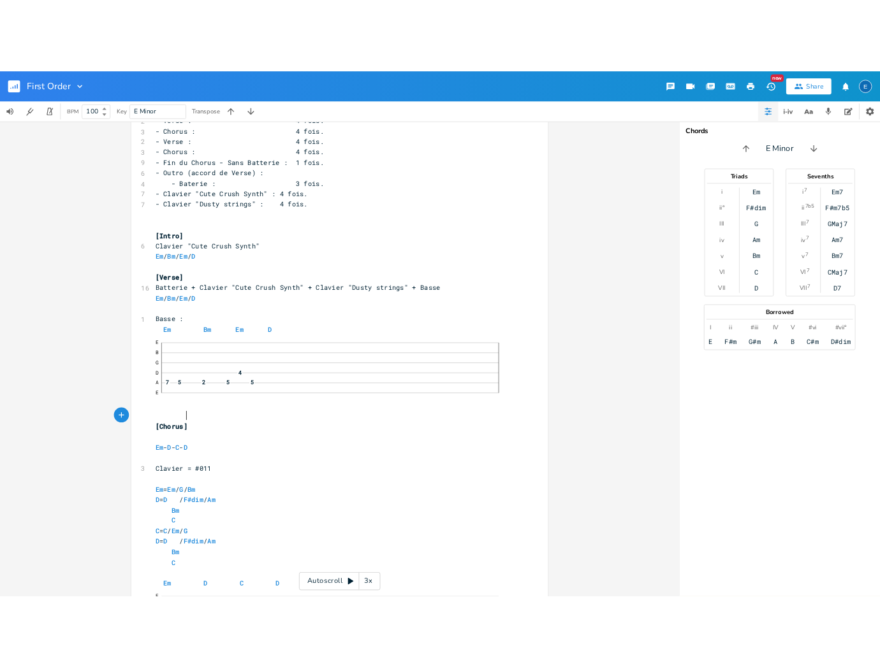
scroll to position [0, 22]
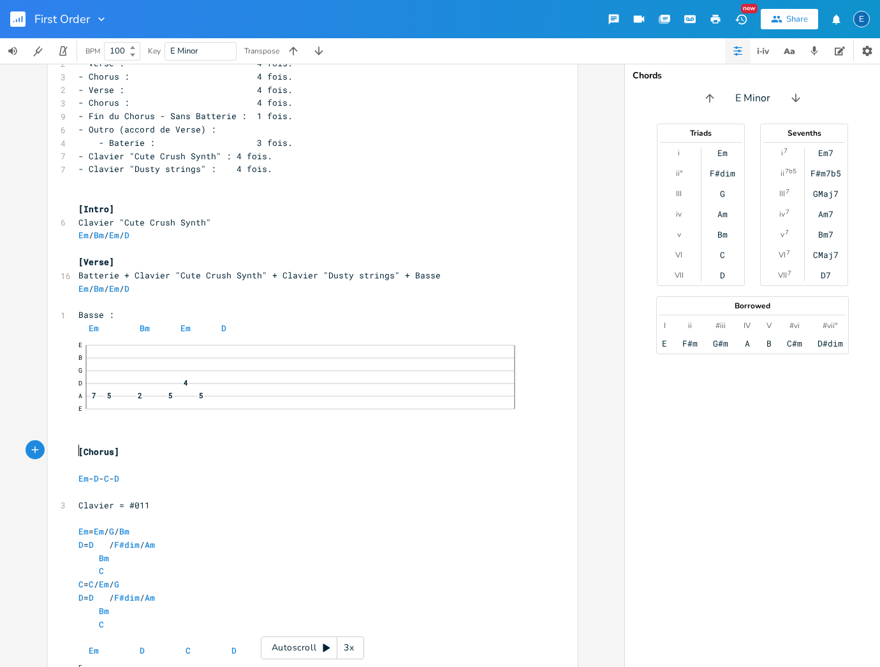
click at [125, 459] on pre "​" at bounding box center [306, 465] width 460 height 13
type textarea "BAtterie"
type textarea "atteir"
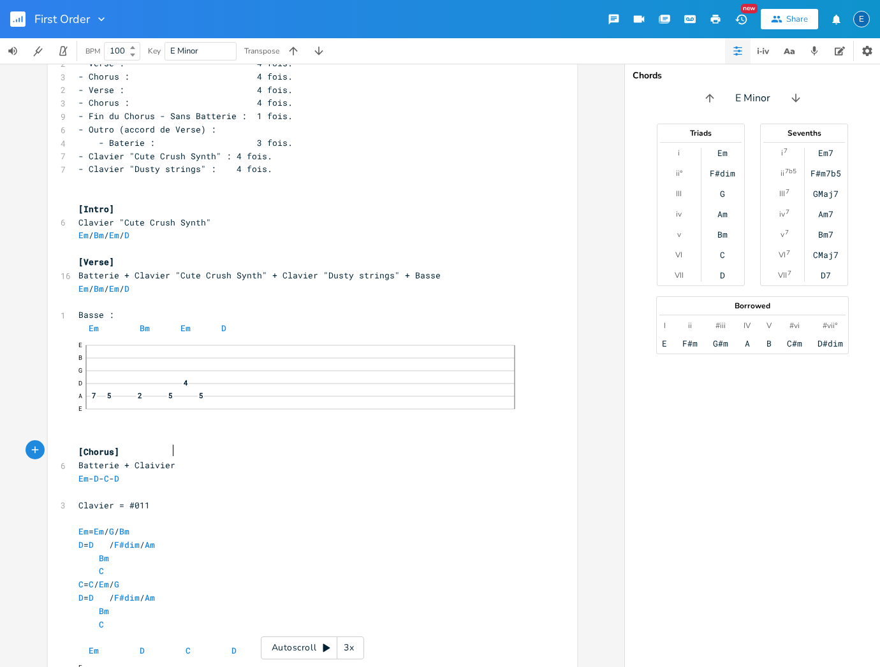
type textarea "rie + Claivier"
type textarea "vier "Steinway Grand Piano" +"
type textarea "Clavier "Dusty strings""
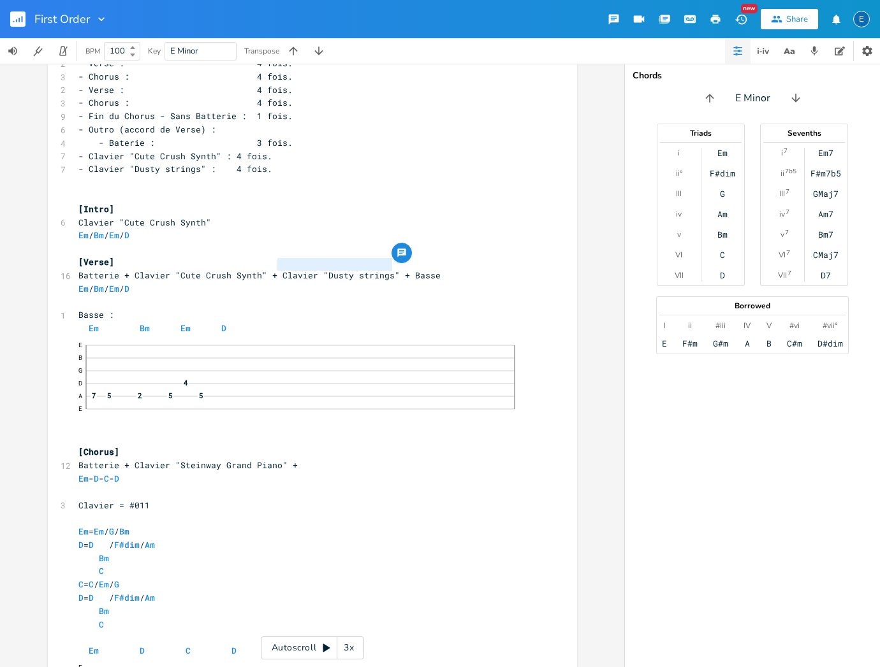
drag, startPoint x: 274, startPoint y: 265, endPoint x: 378, endPoint y: 277, distance: 104.6
click at [386, 270] on span "Batterie + Clavier "Cute Crush Synth" + Clavier "Dusty strings" + Basse" at bounding box center [259, 275] width 362 height 11
click at [300, 459] on pre "Batterie + Clavier "Steinway Grand Piano" +" at bounding box center [306, 465] width 460 height 13
paste textarea
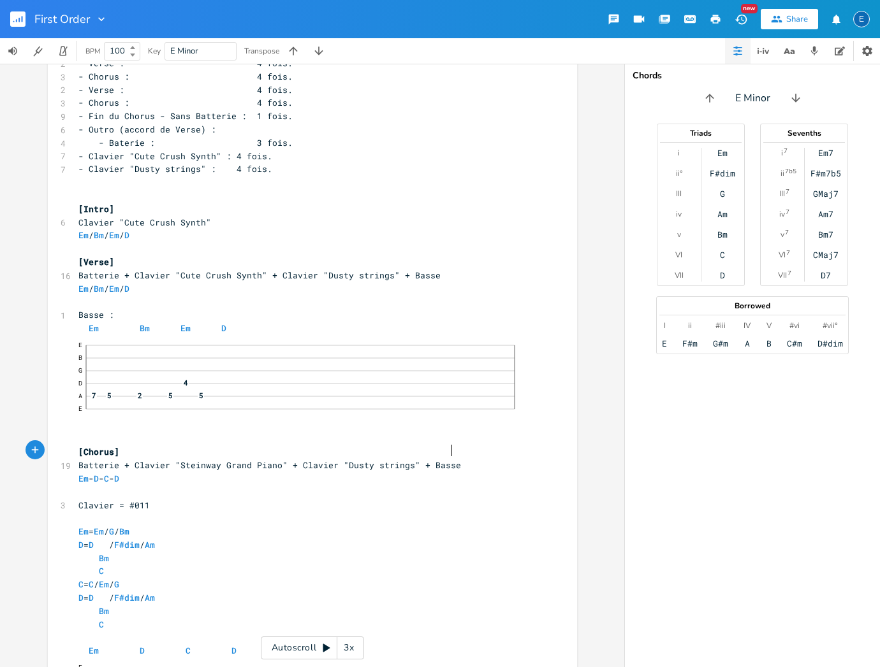
type textarea "+ Basse"
click at [156, 472] on pre "Em - D - C - D" at bounding box center [306, 478] width 460 height 13
type textarea "/ D / C / D"
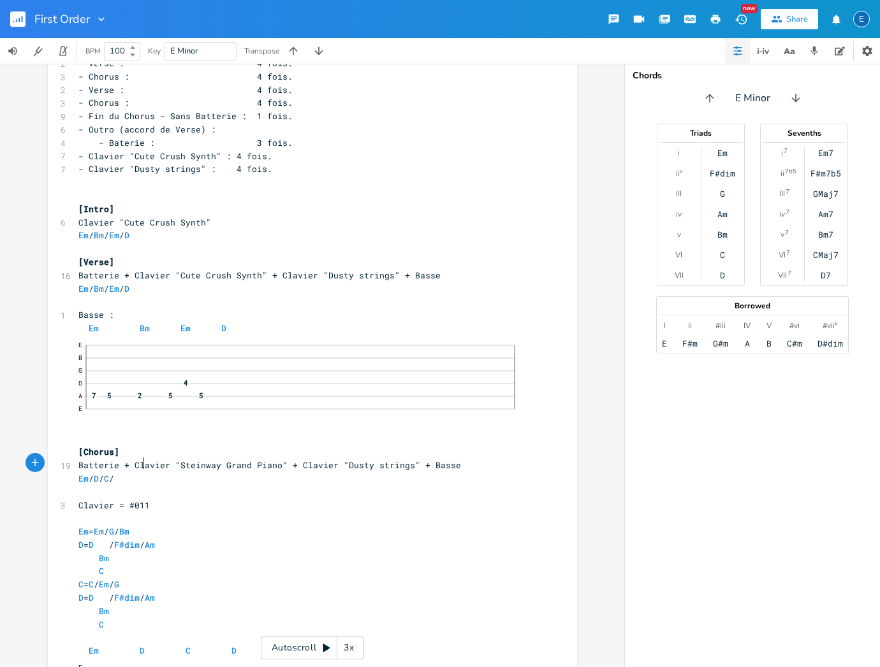
scroll to position [0, 30]
click at [163, 472] on pre "Em / D / C / D" at bounding box center [306, 478] width 460 height 13
click at [201, 486] on pre "​" at bounding box center [306, 492] width 460 height 13
type textarea "Clavier = #011"
drag, startPoint x: 147, startPoint y: 489, endPoint x: 72, endPoint y: 488, distance: 74.6
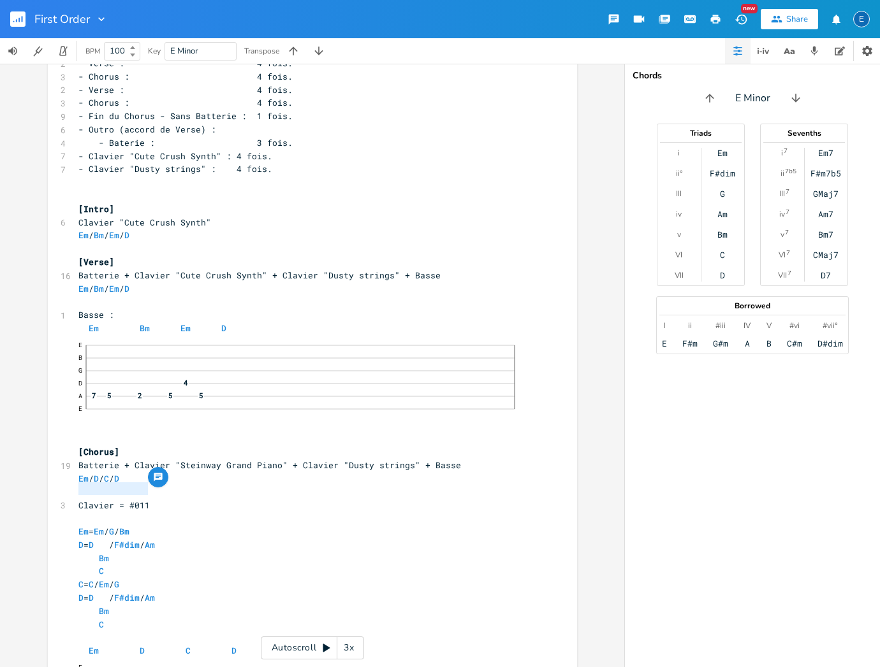
click at [76, 499] on pre "Clavier = #011" at bounding box center [306, 505] width 460 height 13
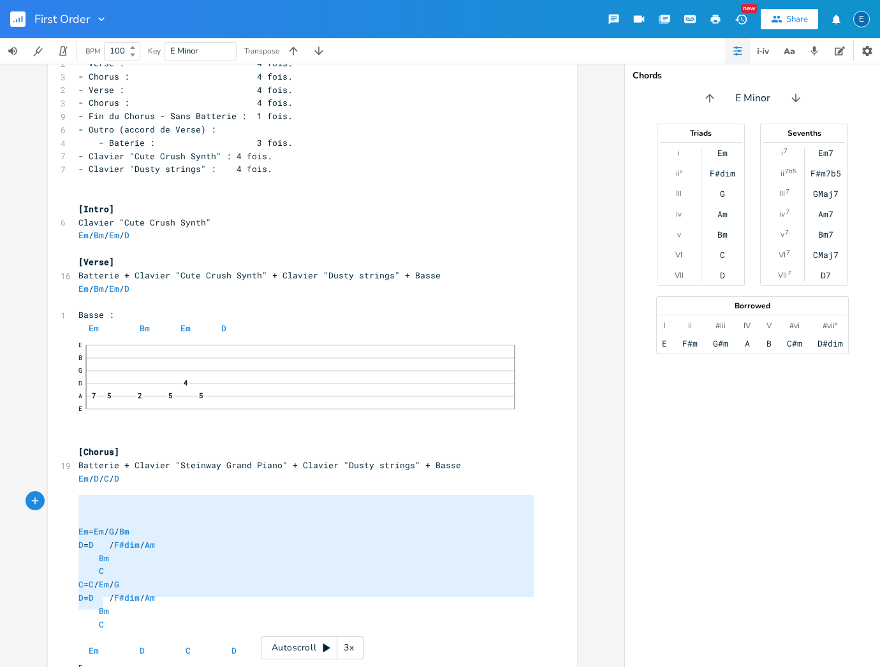
type textarea "Em = Em / G / Bm D = D / F#dim / Am Bm C C = C / Em / G D = D / F#dim / Am Bm C"
drag, startPoint x: 117, startPoint y: 601, endPoint x: 71, endPoint y: 483, distance: 126.6
click at [71, 483] on div "Em = Em / G / Bm D = D / F#dim / Am Bm C C = C / Em / G D = D / F#dim / Am Bm C…" at bounding box center [312, 376] width 529 height 819
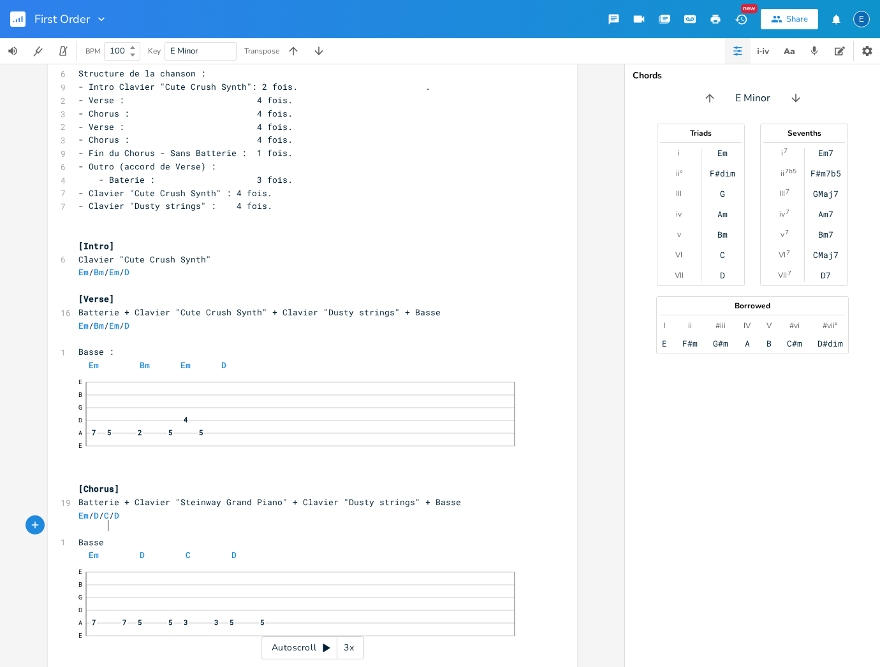
scroll to position [0, 21]
type textarea "Basse :"
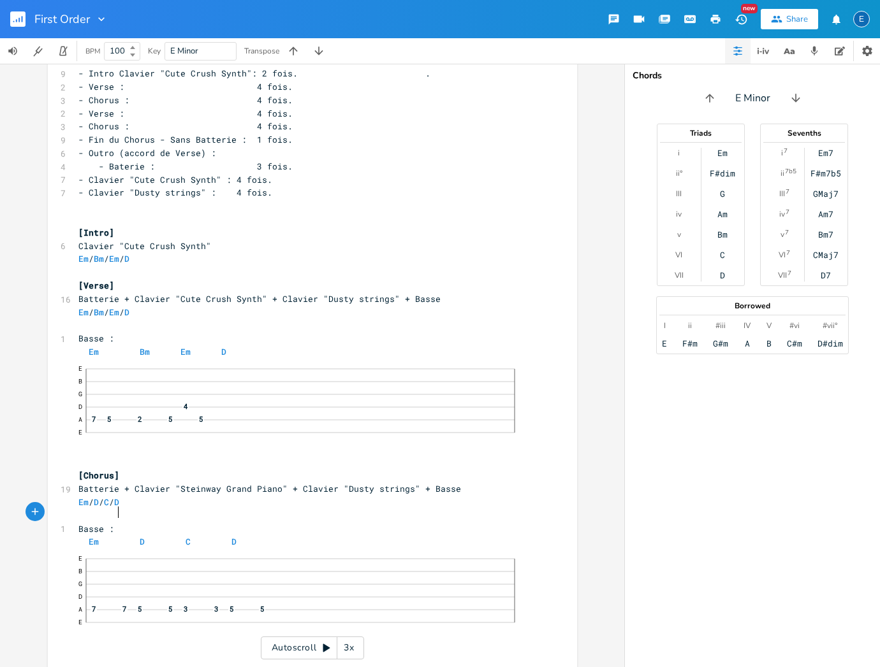
scroll to position [80, 0]
click span "5"
click span "7"
click span "5"
click span "3"
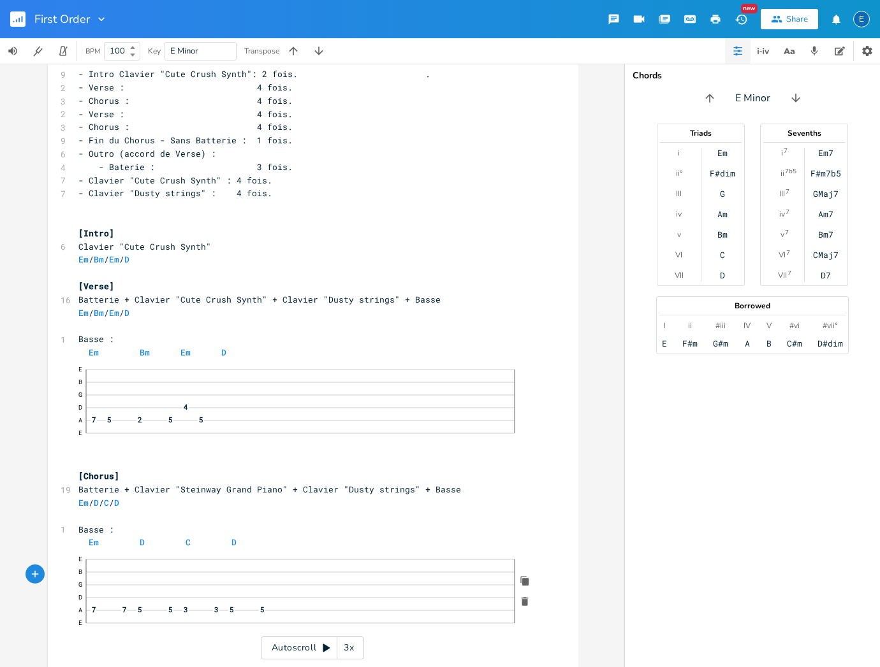
click span "3"
click span "5"
click at [231, 441] on pre "E B G D A 7 2 7 5 E" at bounding box center [307, 409] width 462 height 98
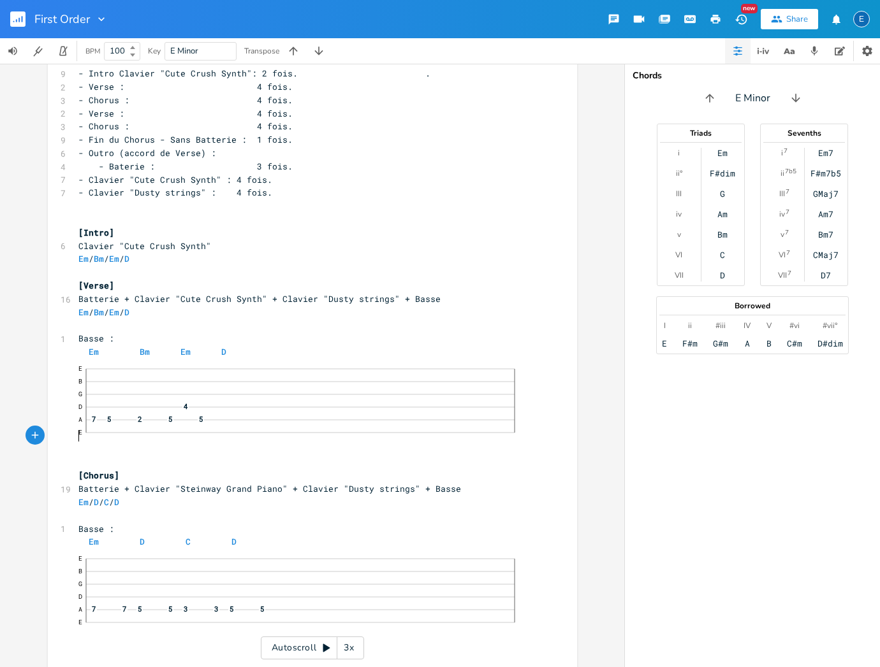
scroll to position [80, 0]
click at [224, 217] on pre "​" at bounding box center [306, 220] width 460 height 13
click at [18, 18] on rect "button" at bounding box center [17, 18] width 15 height 15
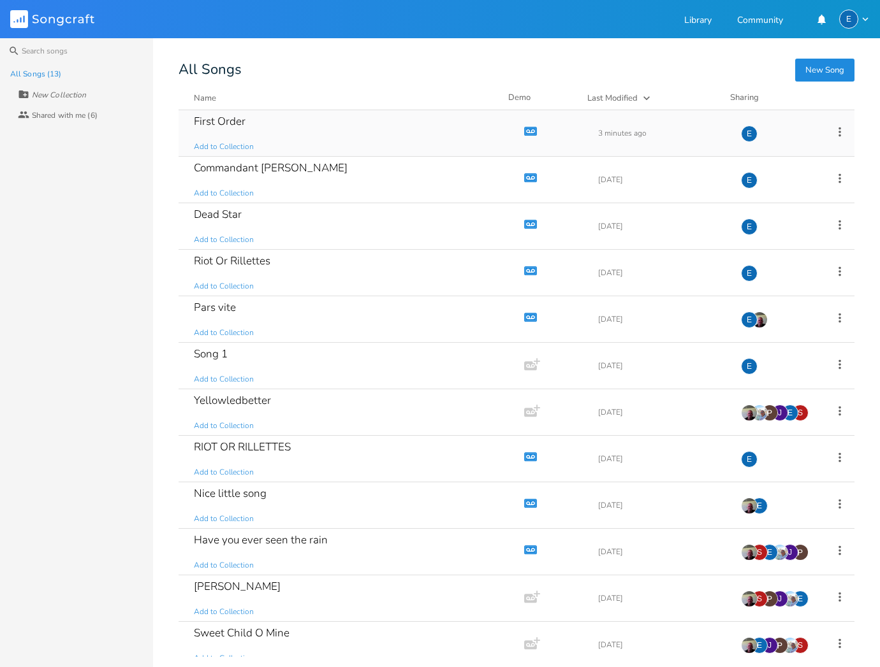
click at [245, 122] on div "First Order" at bounding box center [220, 121] width 52 height 11
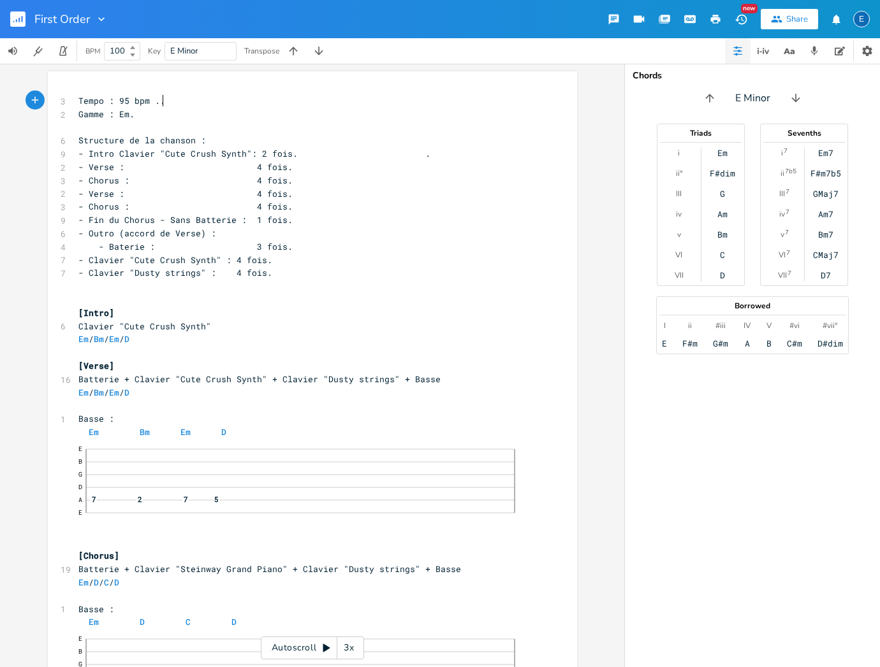
scroll to position [0, 1]
click at [258, 180] on span "- Chorus : 4 fois." at bounding box center [185, 180] width 214 height 11
type textarea "3"
click at [718, 18] on icon "button" at bounding box center [716, 19] width 10 height 9
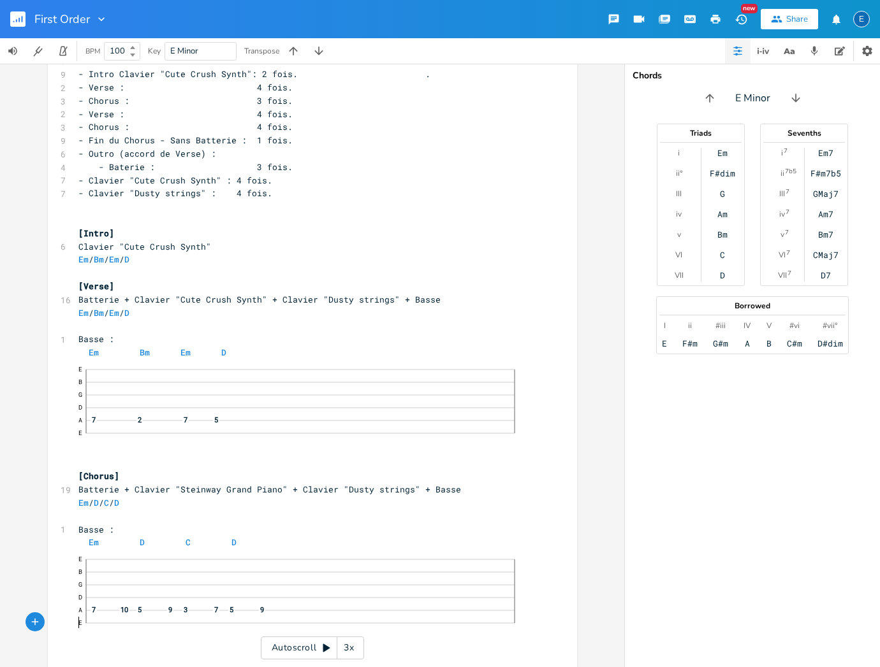
scroll to position [0, 0]
click at [499, 627] on pre "E B G D A 7 10 5 9 3 7 5 9 E" at bounding box center [306, 599] width 460 height 98
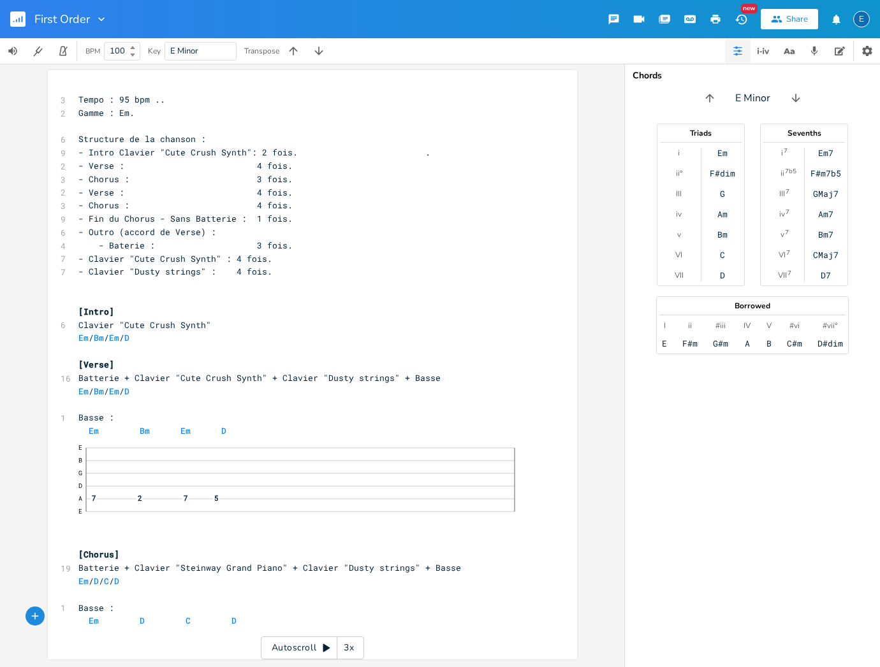
click at [386, 142] on pre "Structure de la chanson :" at bounding box center [306, 139] width 460 height 13
drag, startPoint x: 511, startPoint y: 521, endPoint x: 453, endPoint y: 433, distance: 104.8
click at [453, 438] on pre "E — B G D A 7 2 7 5 E" at bounding box center [306, 487] width 460 height 98
click at [94, 624] on div "xxxxxxxxxx 3 Tempo : 95 bpm .. 2 Gamme : Em. ​ 6 Structure de la chanson : 9 - …" at bounding box center [306, 367] width 460 height 553
click at [30, 614] on icon "button" at bounding box center [34, 616] width 11 height 11
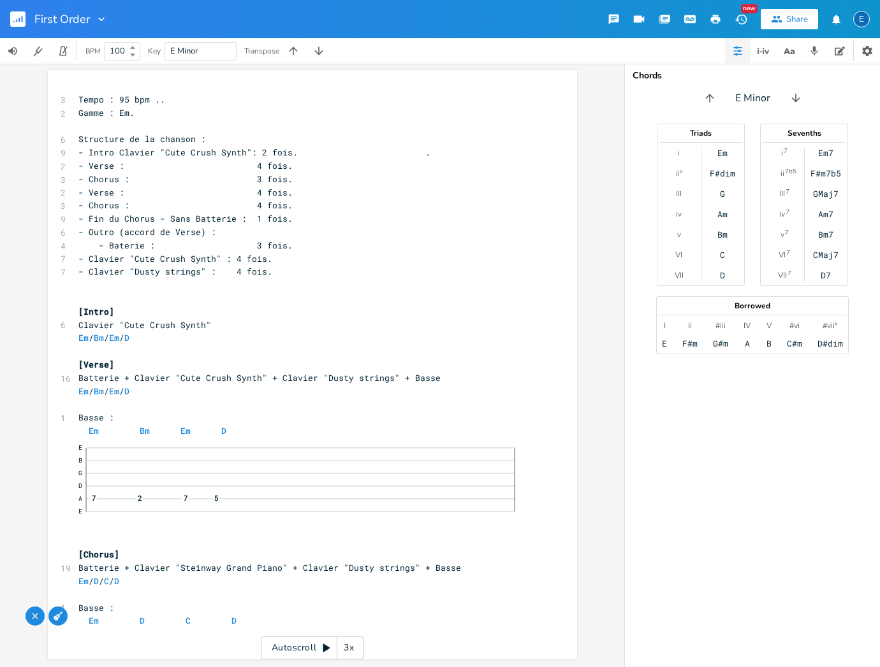
click at [54, 615] on icon "button" at bounding box center [58, 616] width 9 height 9
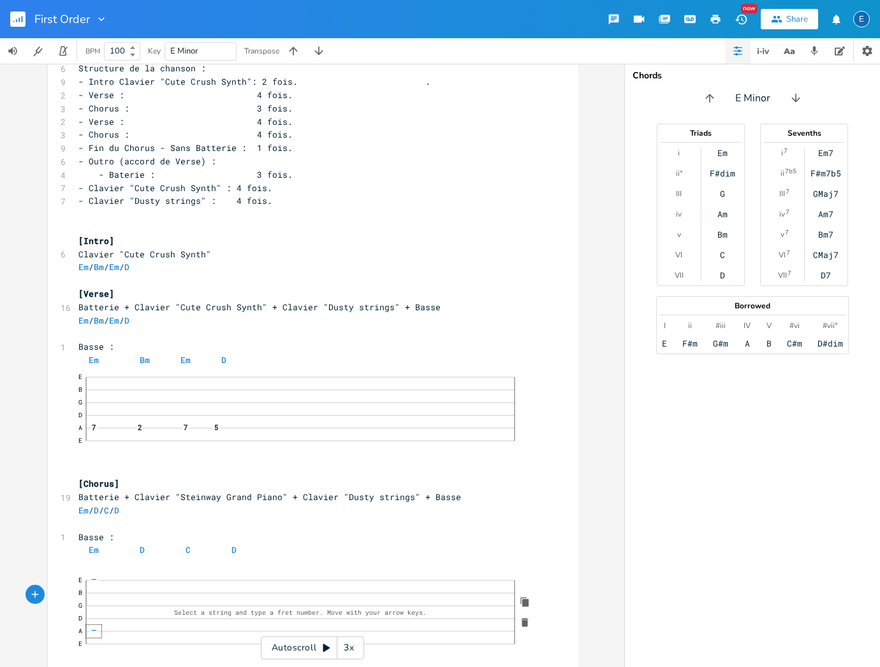
click at [89, 627] on span "—" at bounding box center [93, 630] width 8 height 7
click span "—"
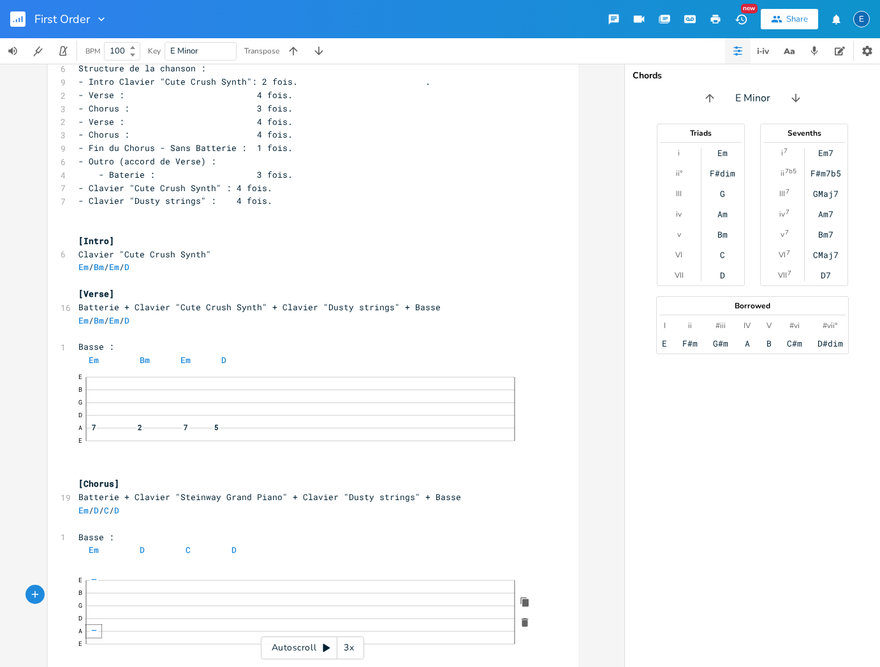
click div "—"
click span "—"
click at [438, 639] on pre "E B G D A 7 10 5 9 3 7 5 9 E" at bounding box center [307, 620] width 462 height 98
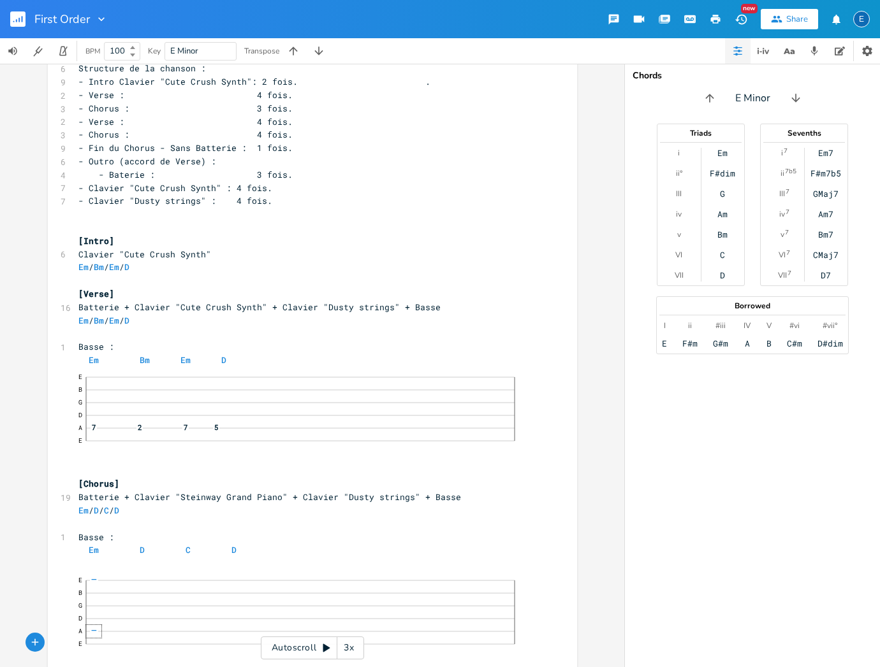
click at [18, 19] on rect "button" at bounding box center [17, 18] width 15 height 15
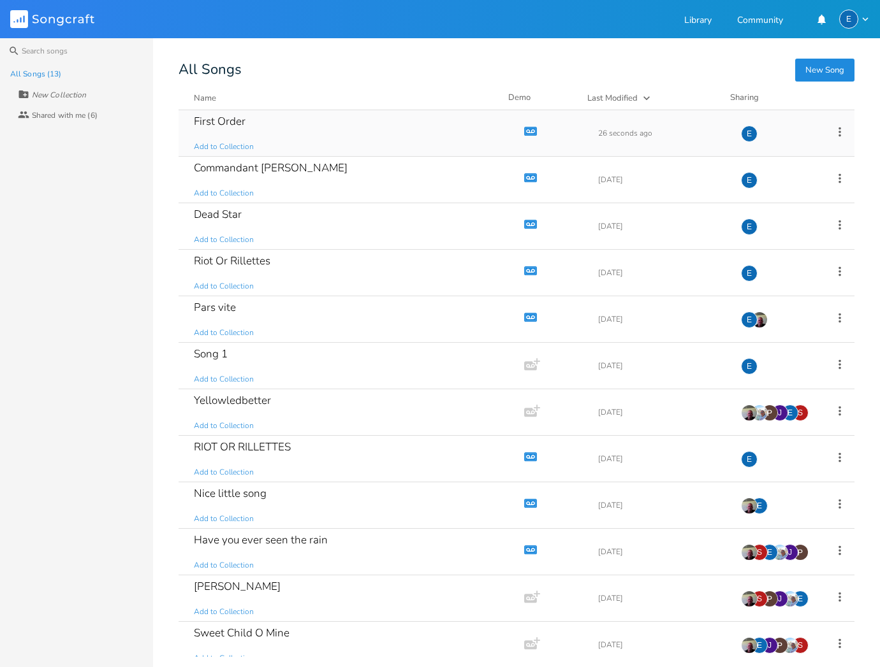
click at [233, 120] on div "First Order" at bounding box center [220, 121] width 52 height 11
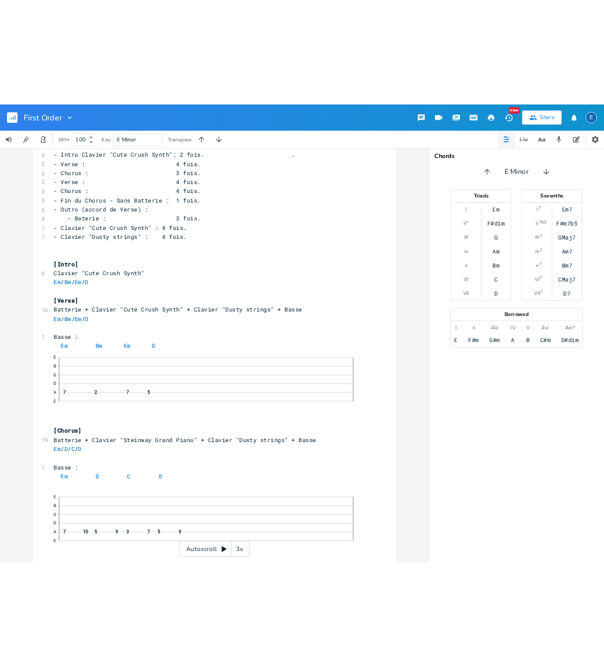
scroll to position [80, 0]
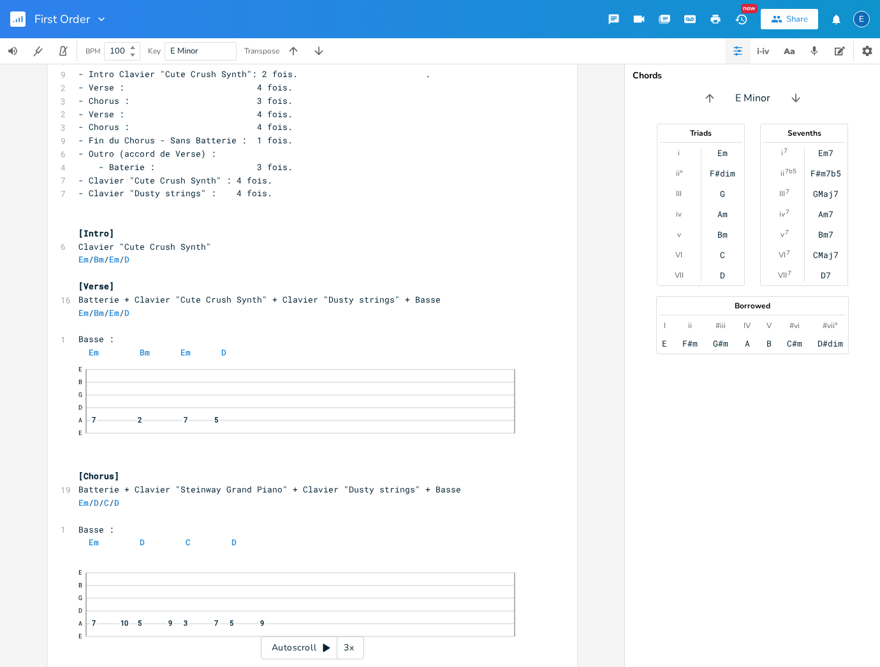
click at [715, 19] on icon "button" at bounding box center [716, 19] width 10 height 9
click at [22, 18] on icon "button" at bounding box center [22, 19] width 1 height 6
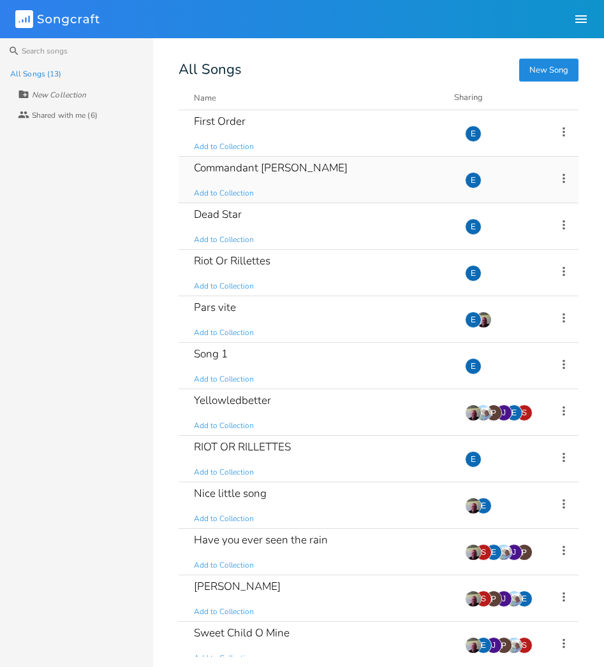
click at [259, 166] on div "Commandant [PERSON_NAME]" at bounding box center [271, 168] width 154 height 11
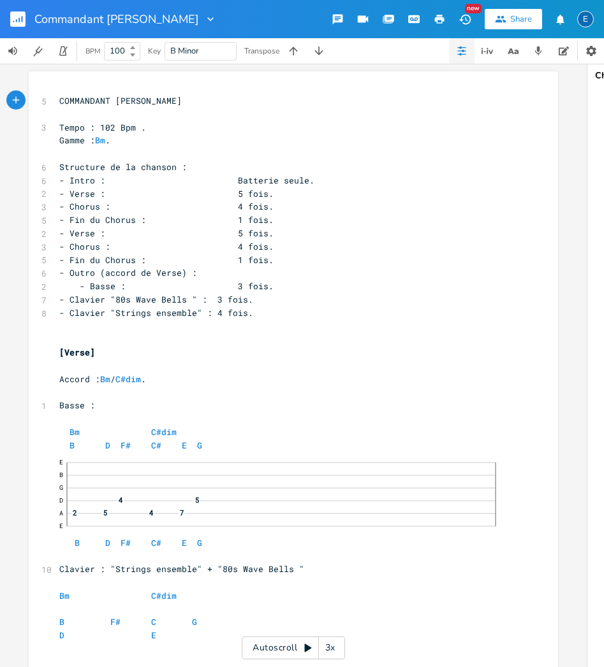
drag, startPoint x: 240, startPoint y: 193, endPoint x: 252, endPoint y: 178, distance: 19.9
click at [243, 188] on span "- Verse : 5 fois." at bounding box center [166, 193] width 214 height 11
type textarea "4"
drag, startPoint x: 269, startPoint y: 217, endPoint x: 289, endPoint y: 205, distance: 23.4
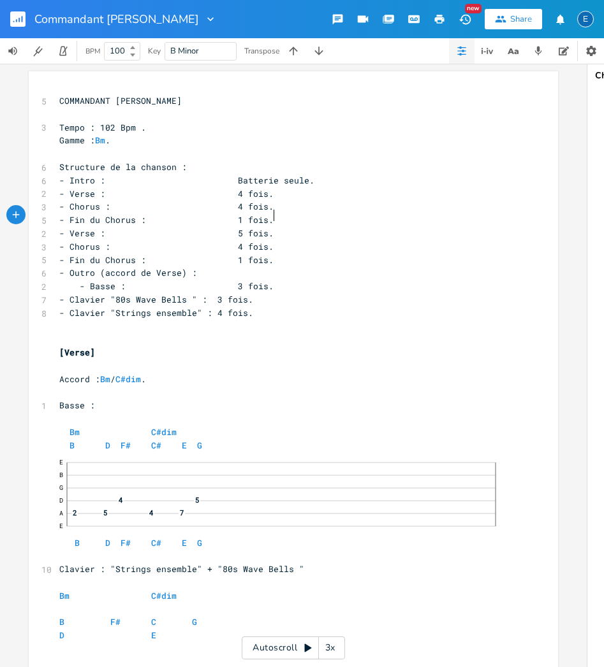
click at [269, 217] on span "- Fin du Chorus : 1 fois." at bounding box center [166, 219] width 214 height 11
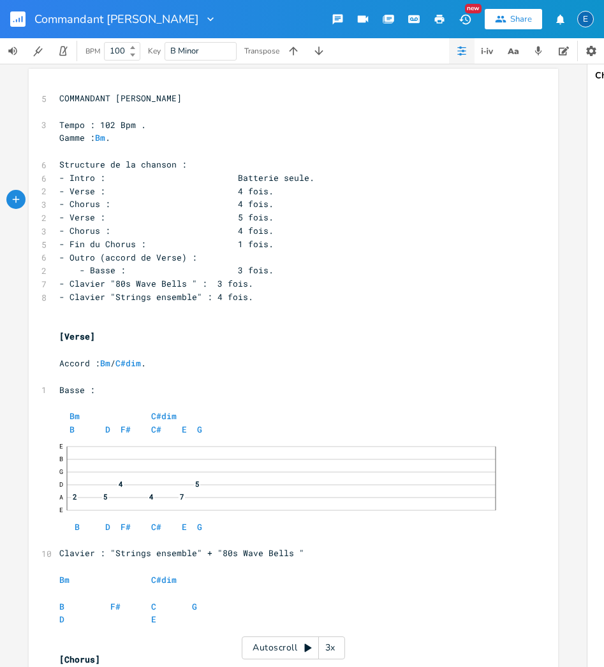
scroll to position [2, 0]
click at [273, 239] on pre "- Fin du Chorus : 1 fois." at bounding box center [287, 244] width 460 height 13
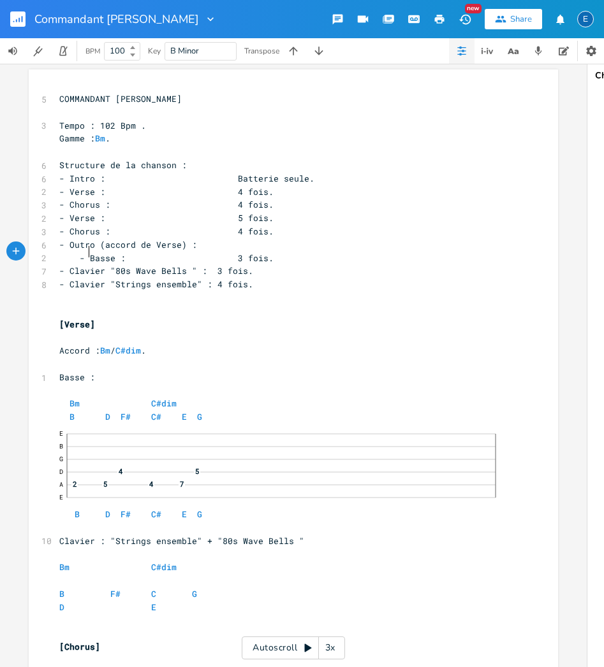
drag, startPoint x: 85, startPoint y: 249, endPoint x: 108, endPoint y: 236, distance: 26.3
click at [85, 252] on span "- Basse : 3 fois." at bounding box center [166, 257] width 214 height 11
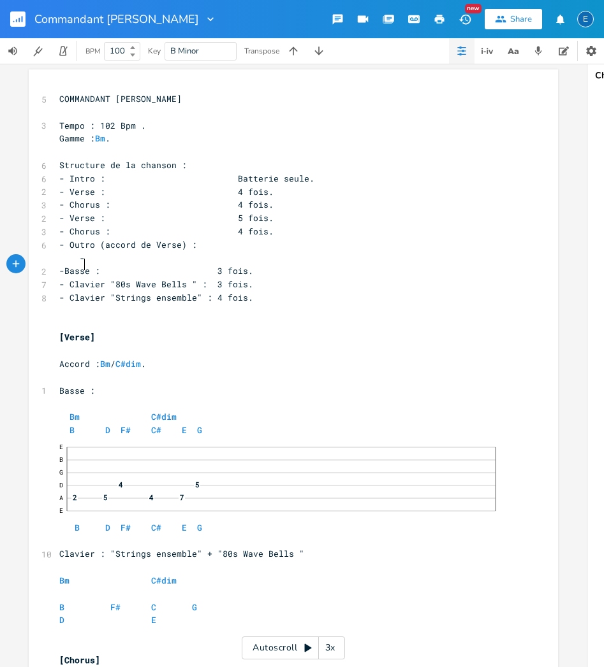
scroll to position [0, 5]
type textarea "-"
drag, startPoint x: 92, startPoint y: 247, endPoint x: 99, endPoint y: 247, distance: 7.0
click at [92, 252] on pre "-" at bounding box center [287, 258] width 460 height 13
type textarea "BAtteire"
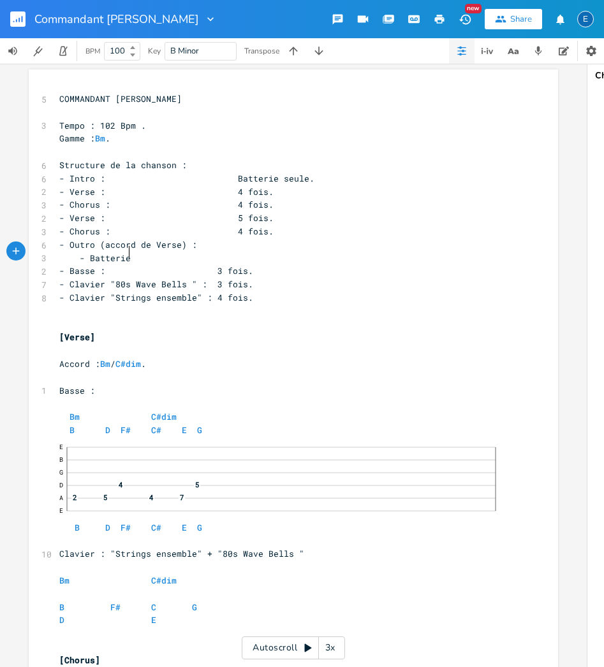
scroll to position [0, 20]
type textarea "atterie :"
type textarea "3 fois."
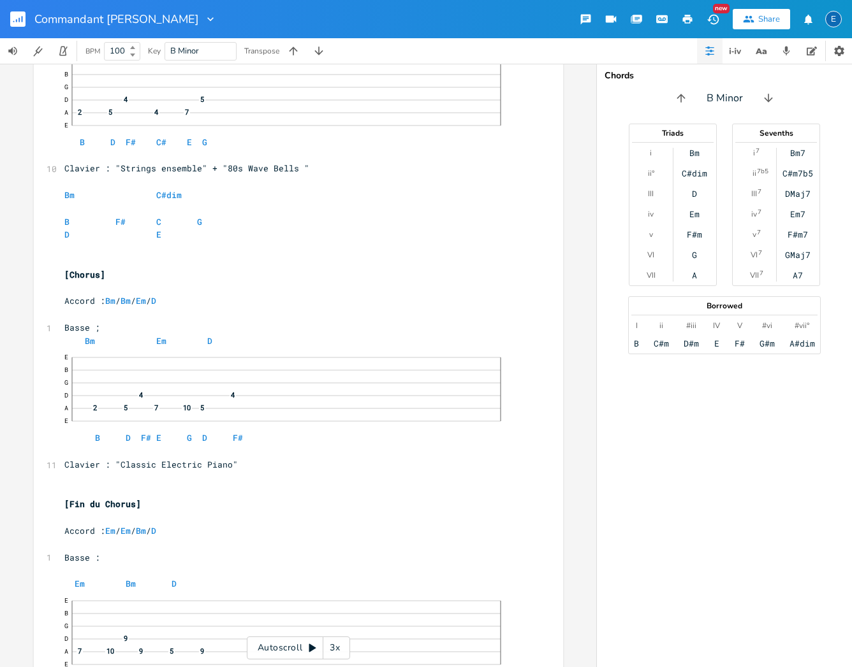
scroll to position [387, 0]
click at [148, 499] on pre "[Fin du Chorus]" at bounding box center [292, 505] width 460 height 13
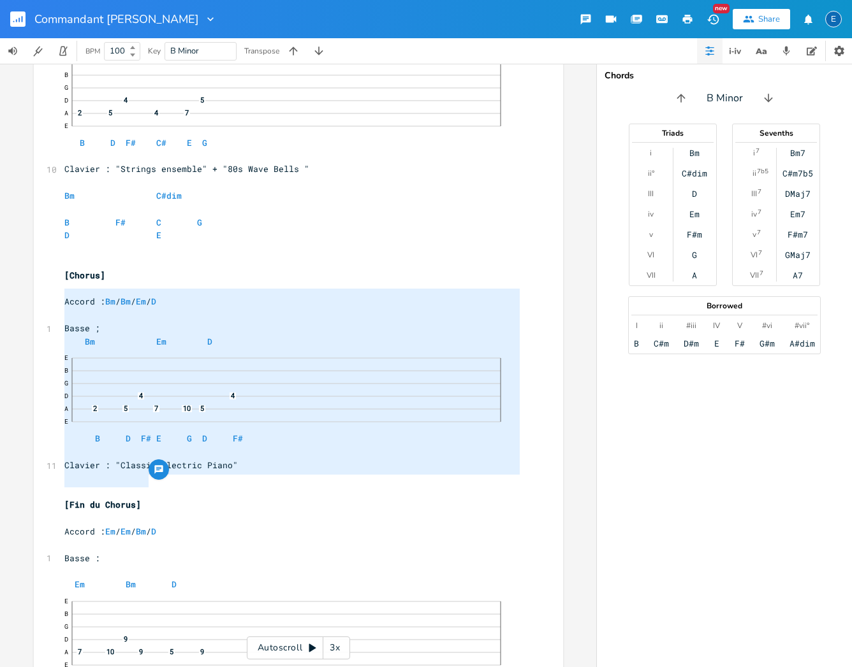
type textarea "Accord : Bm / Bm / Em / D Basse ; Bm Em D  B D F# E G D F# Clavier : "Classic …"
drag, startPoint x: 154, startPoint y: 481, endPoint x: 59, endPoint y: 284, distance: 218.1
click at [62, 284] on div "5 COMMANDANT [PERSON_NAME] ​ 3 Tempo : 102 Bpm . Gamme : Bm . ​ 6 Structure de …" at bounding box center [292, 211] width 460 height 1008
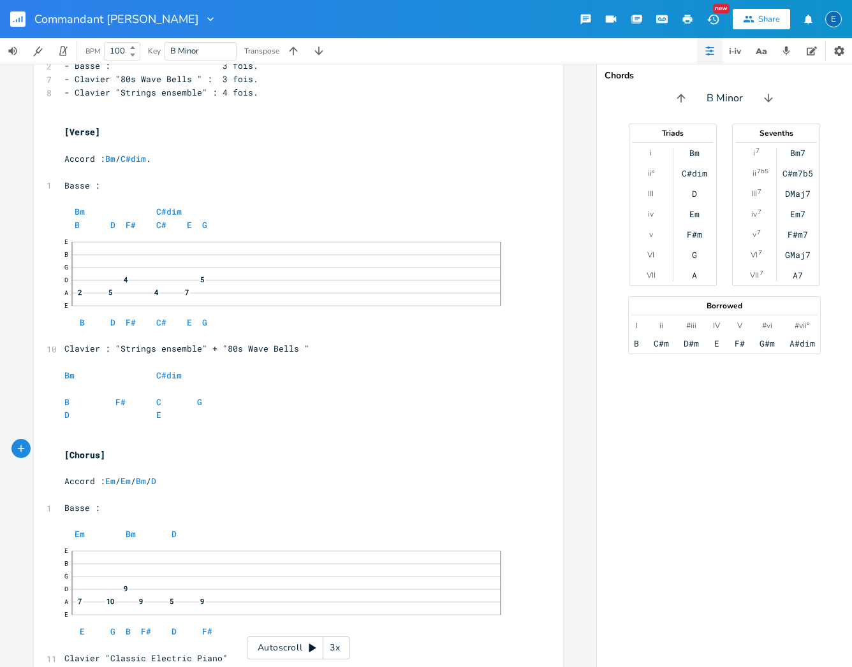
scroll to position [0, 0]
click at [137, 528] on span at bounding box center [141, 534] width 10 height 13
type textarea "E"
click at [164, 515] on pre "​" at bounding box center [292, 521] width 460 height 13
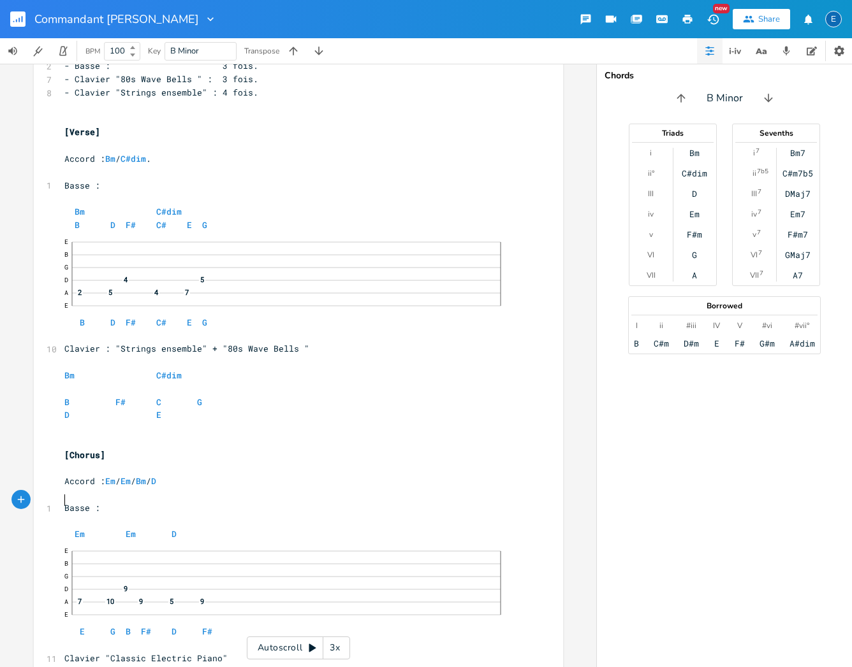
click at [175, 528] on pre "Em Em D" at bounding box center [292, 534] width 460 height 13
type textarea "Bm"
click at [173, 525] on li "Bm" at bounding box center [185, 526] width 40 height 13
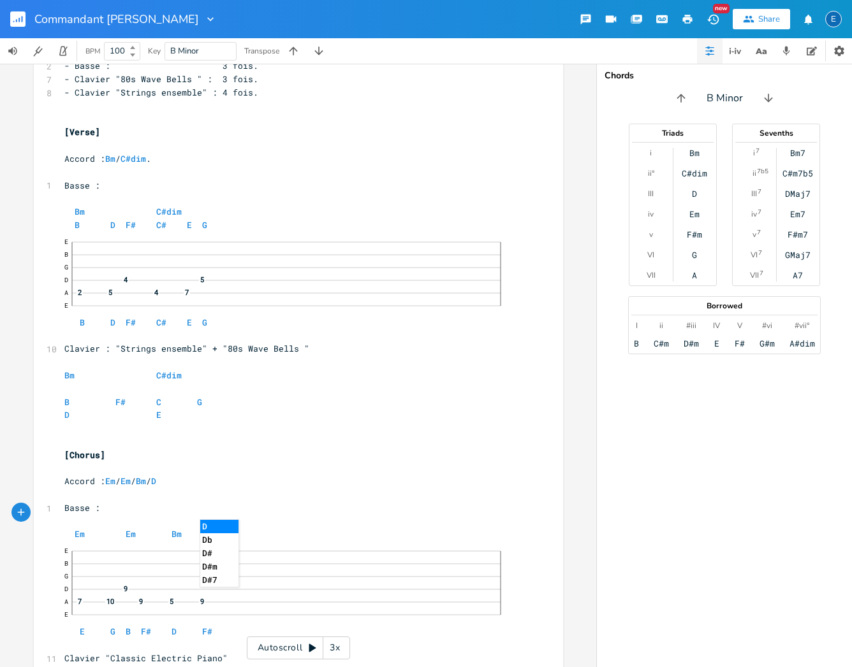
type textarea "D"
click at [209, 525] on li "D" at bounding box center [219, 526] width 38 height 13
click span "9"
click span "7"
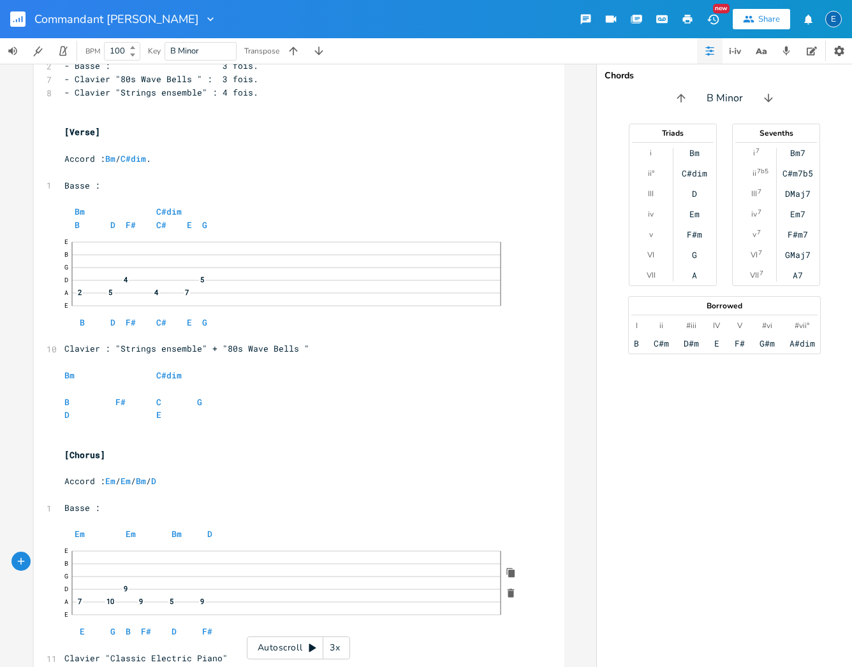
click span "10"
click div "—"
click span "—"
click div "—"
click span "5"
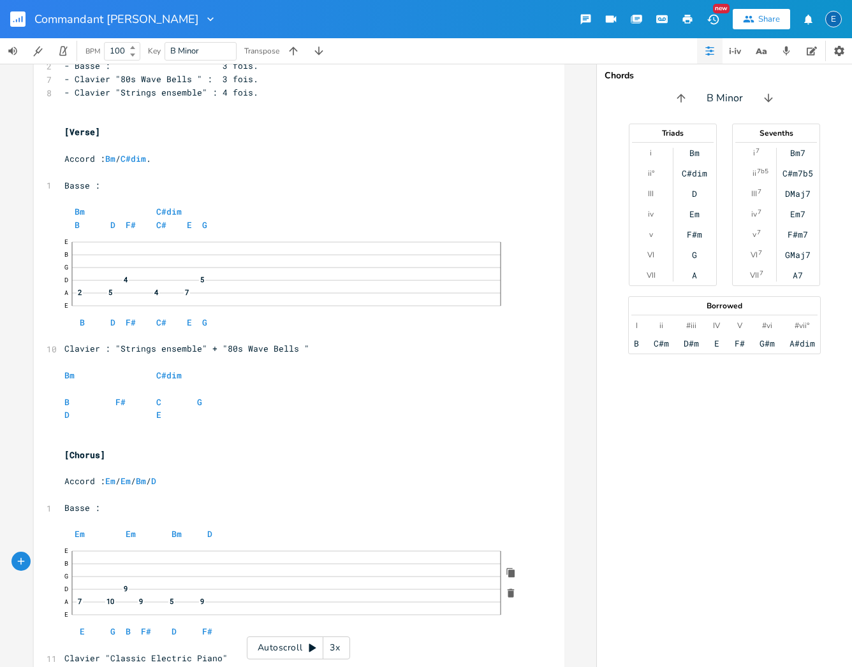
click span "9"
click at [239, 515] on pre "​" at bounding box center [293, 521] width 462 height 13
drag, startPoint x: 217, startPoint y: 613, endPoint x: 230, endPoint y: 603, distance: 16.8
click at [217, 613] on pre "E B G D A 2 5 E 0 3 7 E G B F# D F#" at bounding box center [292, 590] width 460 height 98
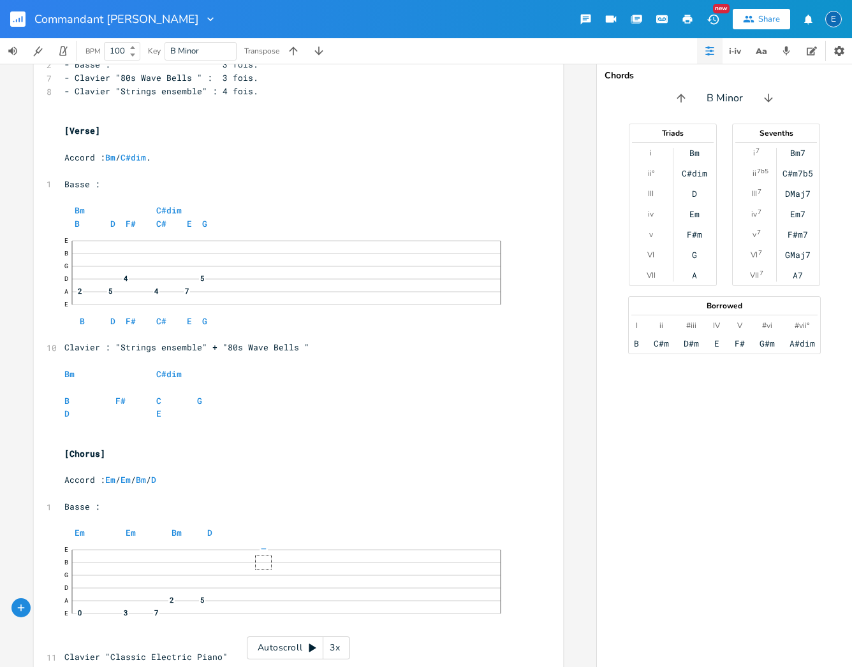
scroll to position [207, 0]
type textarea "Clavier "Classic Electric Piano""
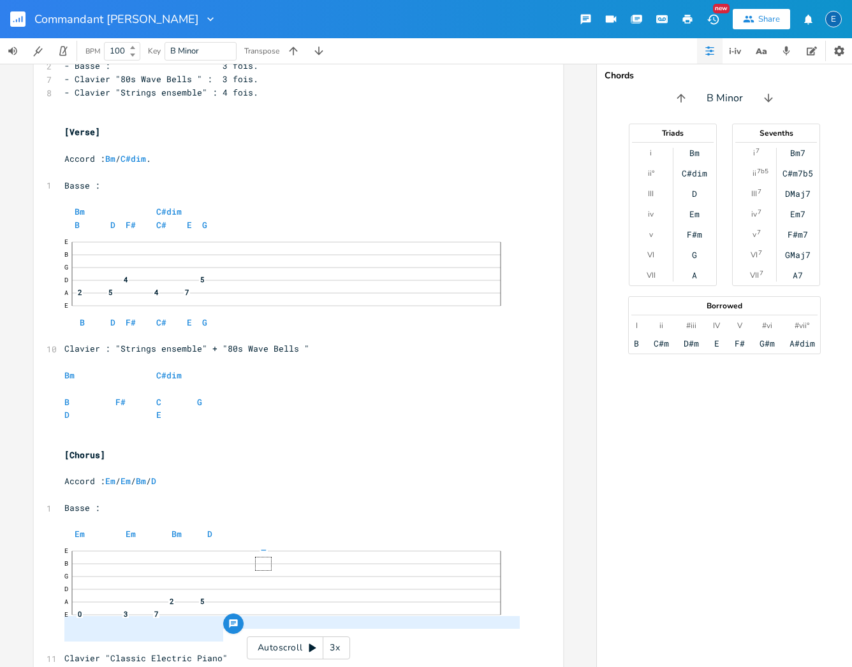
drag, startPoint x: 223, startPoint y: 636, endPoint x: 57, endPoint y: 625, distance: 166.1
click at [62, 625] on div "5 COMMANDANT [PERSON_NAME] ​ 3 Tempo : 102 Bpm . Gamme : Bm . ​ 6 Structure de …" at bounding box center [292, 276] width 460 height 778
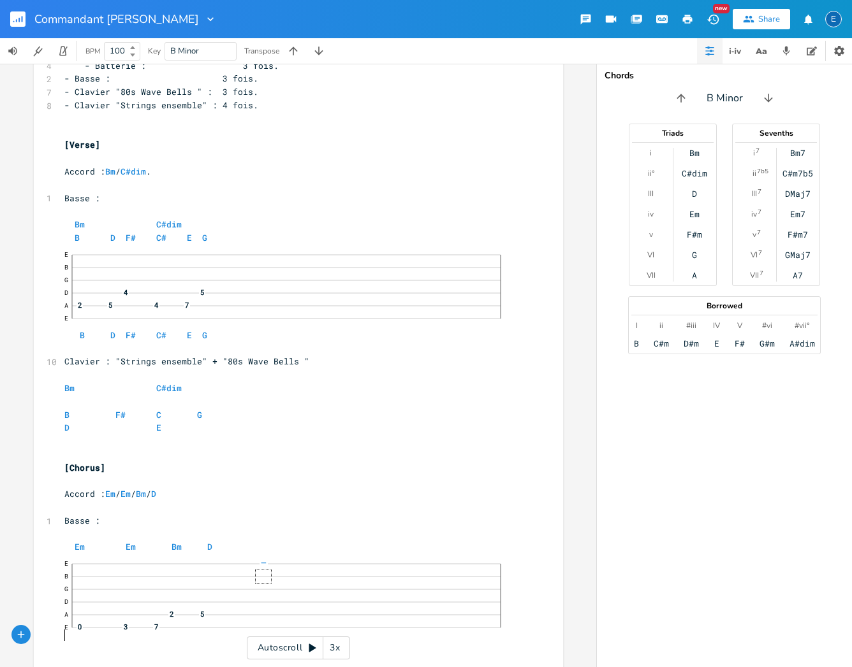
scroll to position [182, 0]
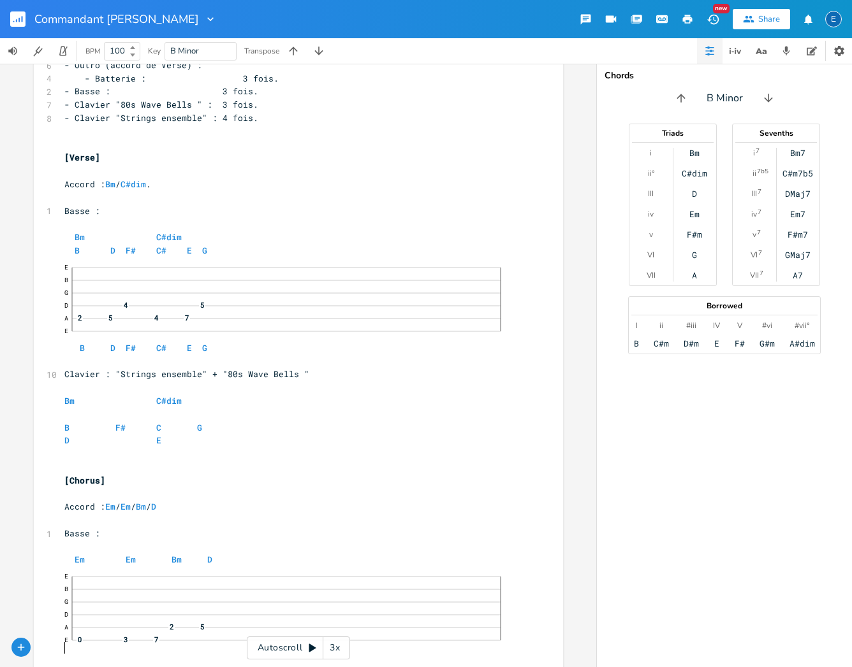
click at [216, 153] on pre "[Verse]" at bounding box center [292, 157] width 460 height 13
click at [18, 17] on rect "button" at bounding box center [17, 18] width 15 height 15
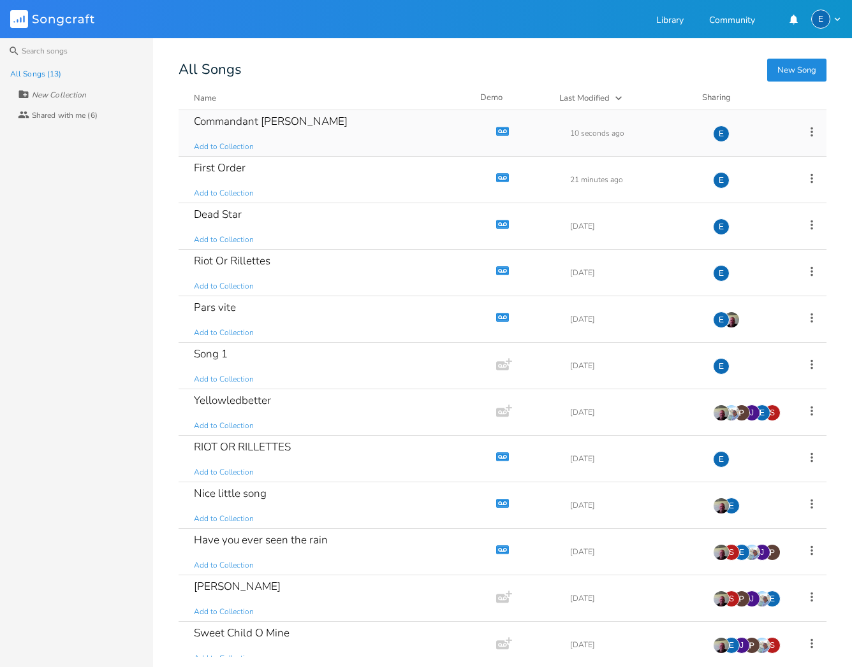
click at [280, 124] on div "Commandant [PERSON_NAME]" at bounding box center [271, 121] width 154 height 11
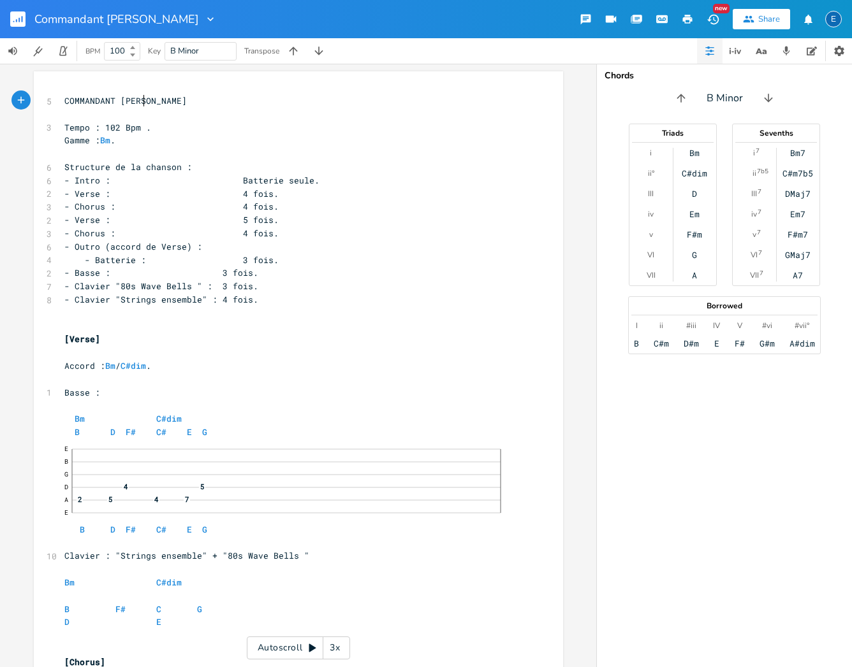
scroll to position [0, 1]
click at [687, 15] on icon "button" at bounding box center [688, 19] width 10 height 9
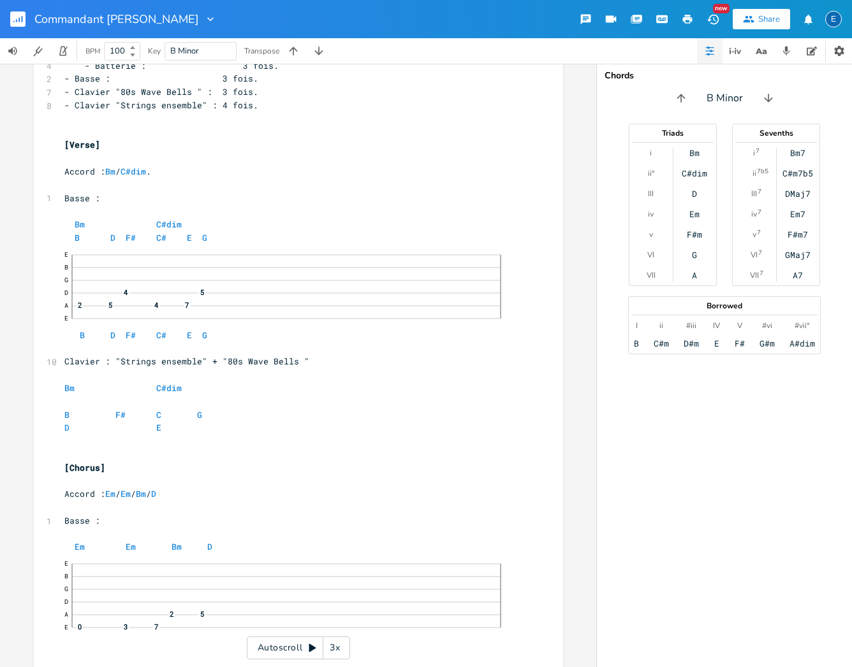
scroll to position [0, 0]
click at [688, 17] on icon "button" at bounding box center [688, 19] width 10 height 9
click at [241, 153] on pre "​" at bounding box center [292, 158] width 460 height 13
click at [252, 138] on pre "[Verse]" at bounding box center [292, 144] width 460 height 13
click at [685, 15] on icon "button" at bounding box center [686, 18] width 11 height 11
